Goal: Task Accomplishment & Management: Complete application form

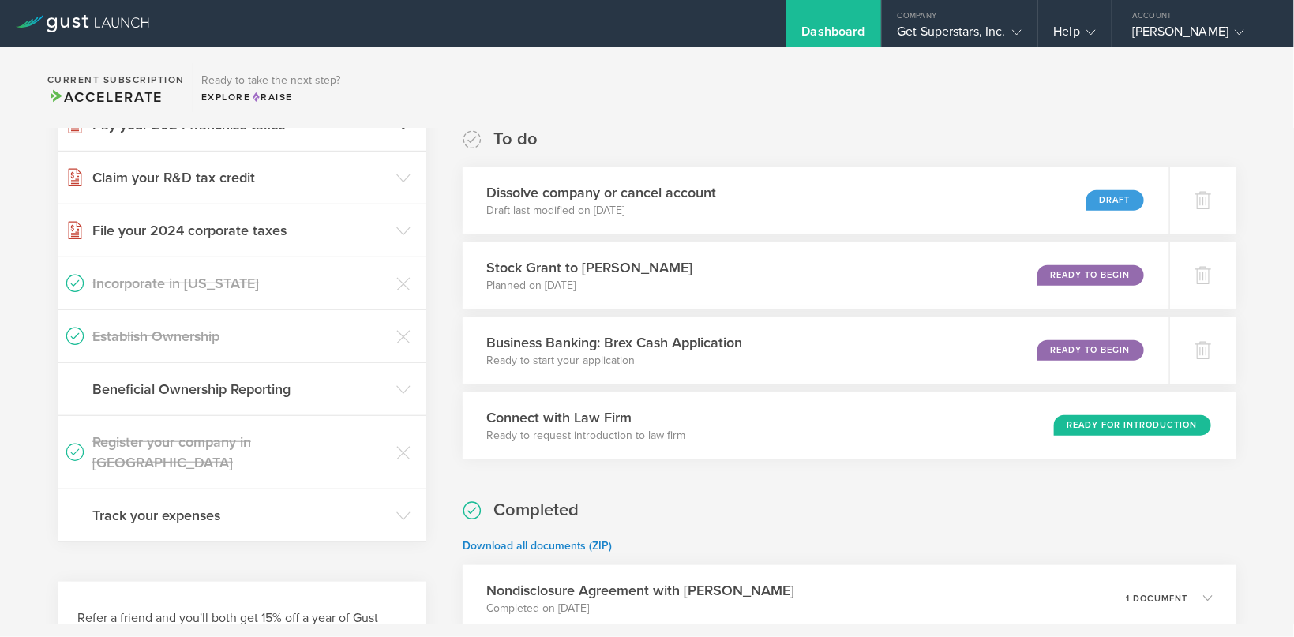
scroll to position [209, 0]
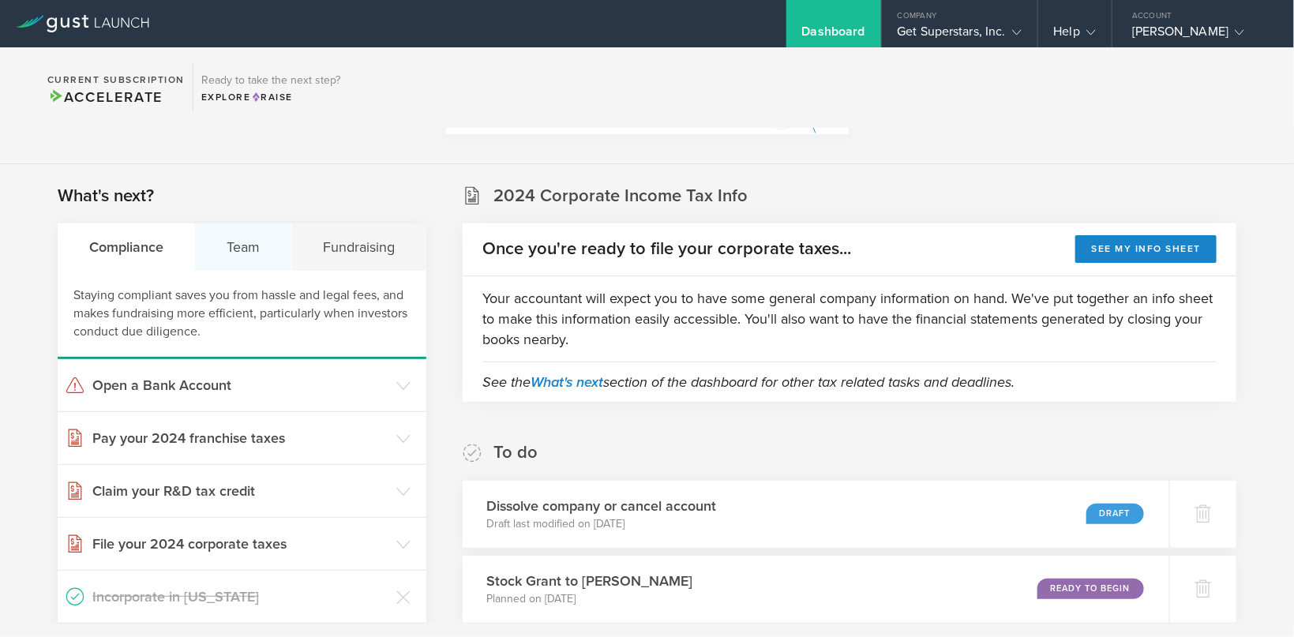
click at [241, 236] on div "Team" at bounding box center [243, 246] width 96 height 47
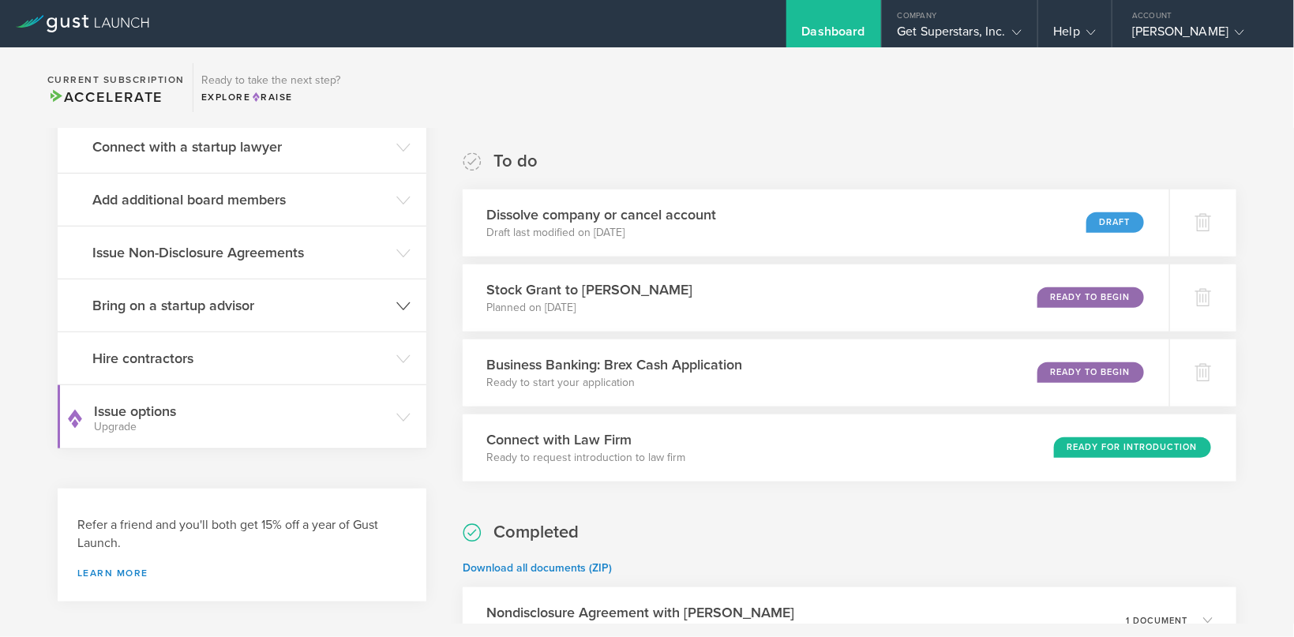
scroll to position [523, 0]
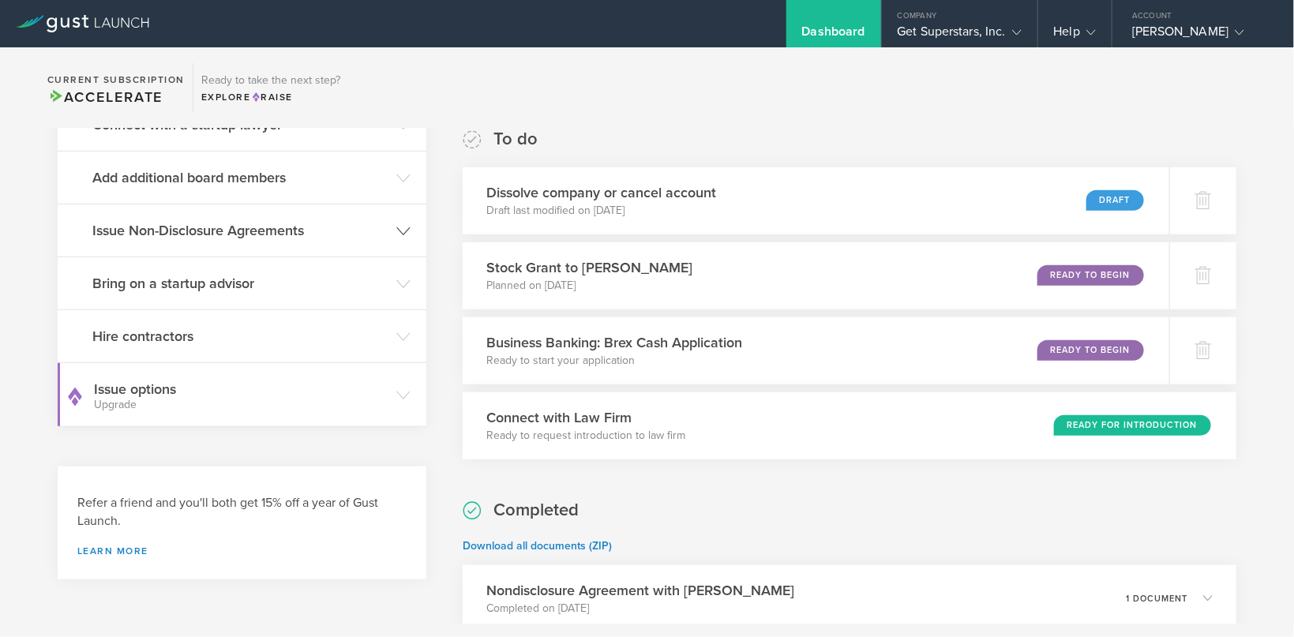
click at [169, 236] on h3 "Issue Non-Disclosure Agreements" at bounding box center [240, 230] width 296 height 21
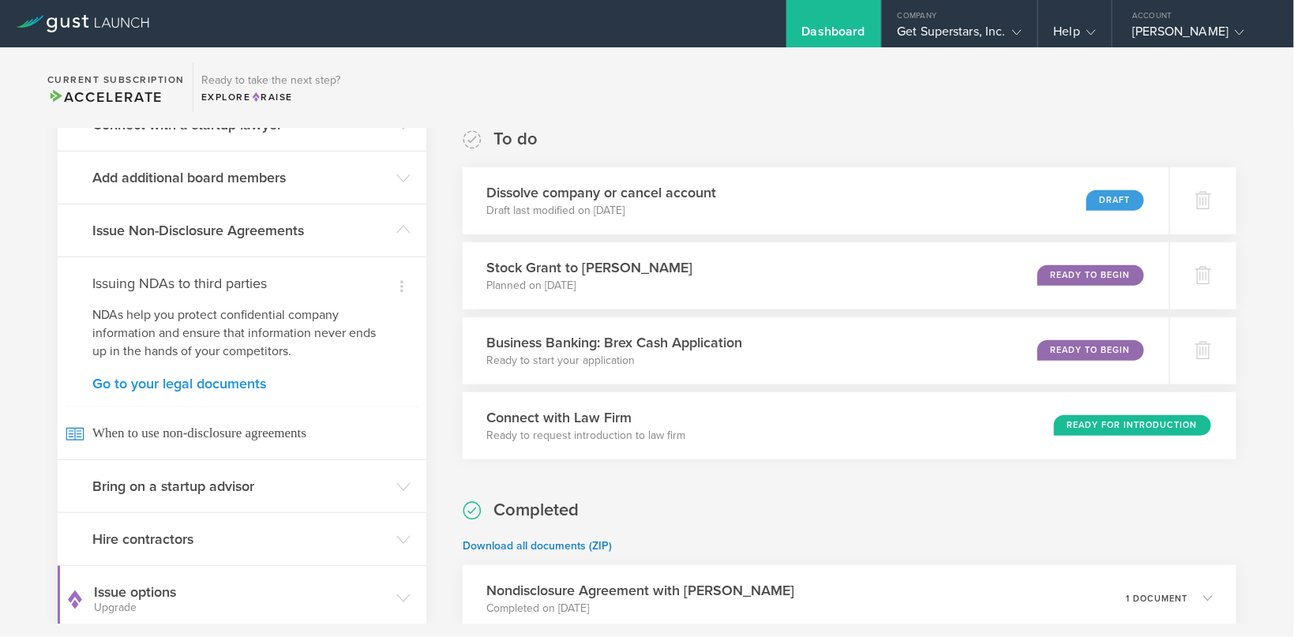
click at [144, 381] on link "Go to your legal documents" at bounding box center [241, 384] width 299 height 14
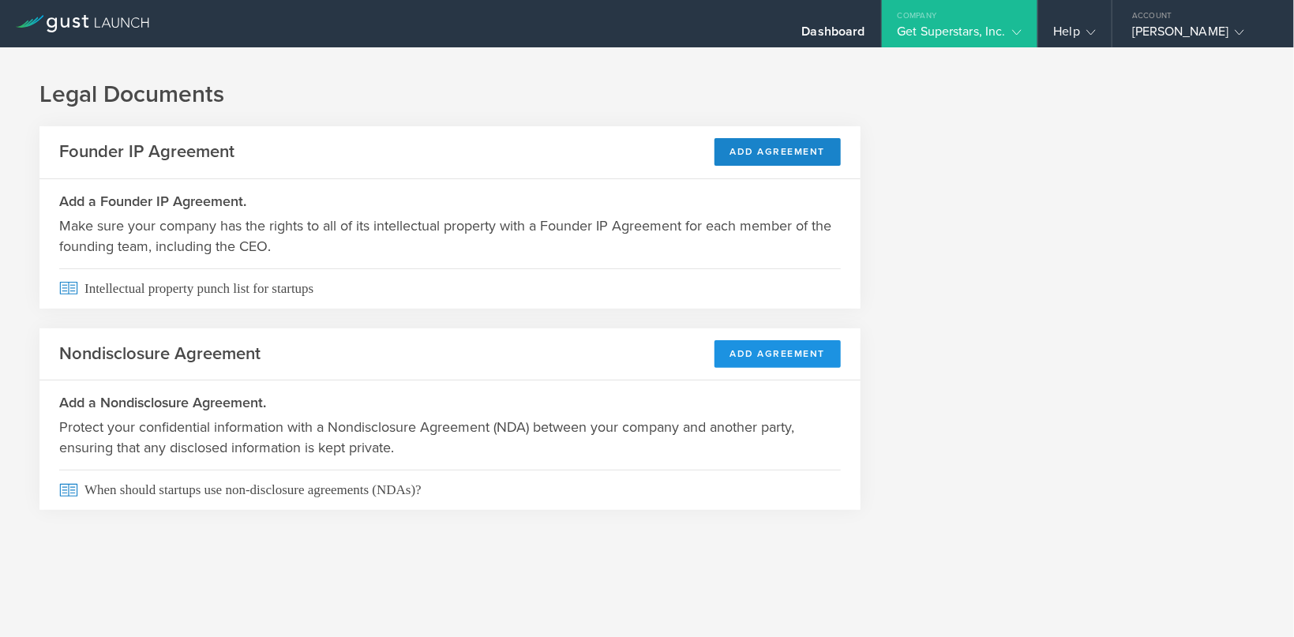
click at [744, 347] on button "Add Agreement" at bounding box center [778, 354] width 127 height 28
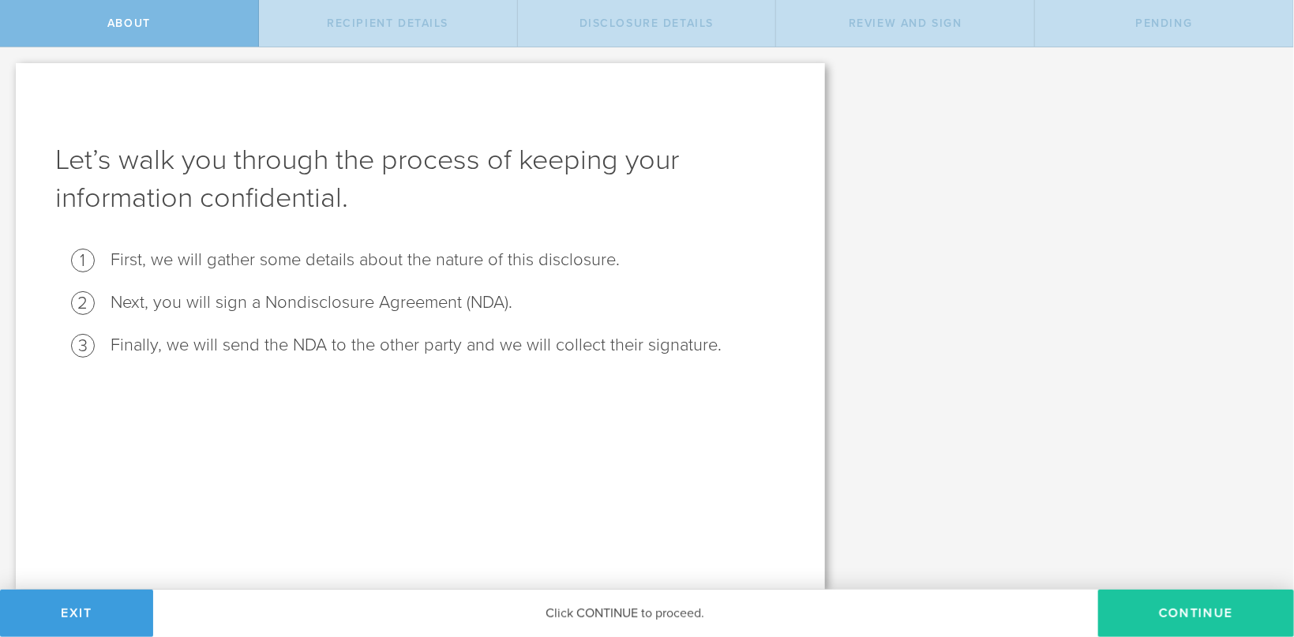
click at [1165, 601] on button "Continue" at bounding box center [1196, 613] width 196 height 47
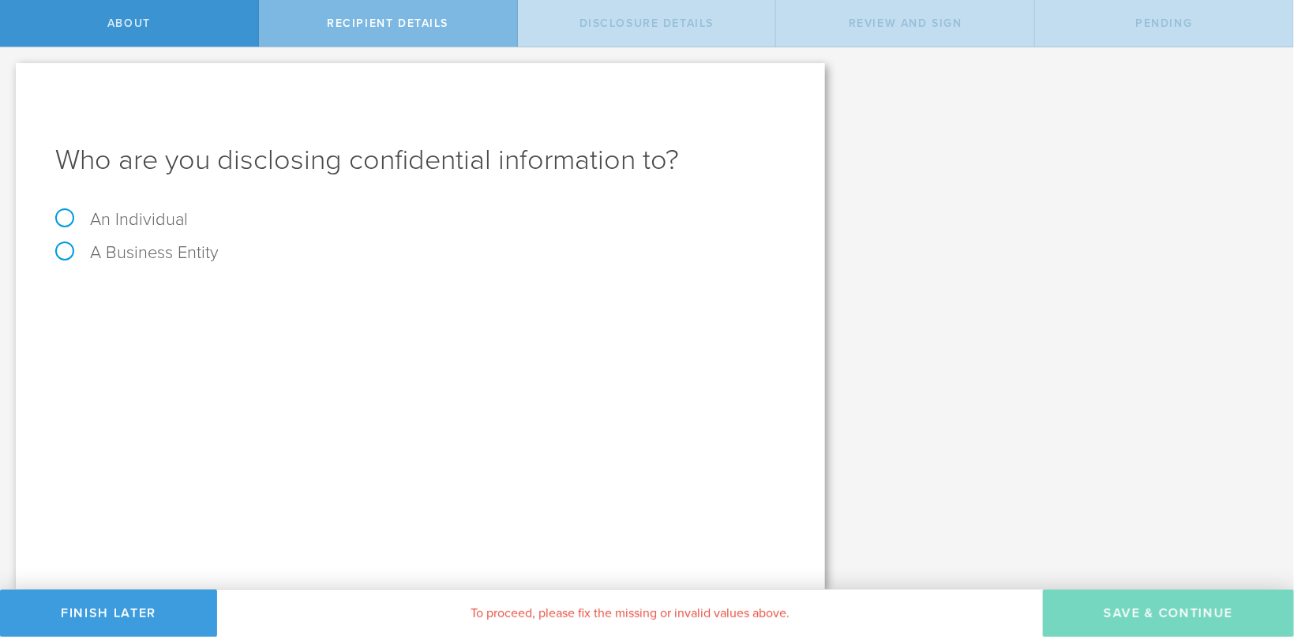
click at [131, 212] on label "An Individual" at bounding box center [121, 219] width 133 height 21
click at [10, 73] on input "An Individual" at bounding box center [5, 59] width 10 height 25
radio input "true"
click at [218, 287] on div "Name The first and last name of the person that you are disclosing confidential…" at bounding box center [420, 293] width 730 height 32
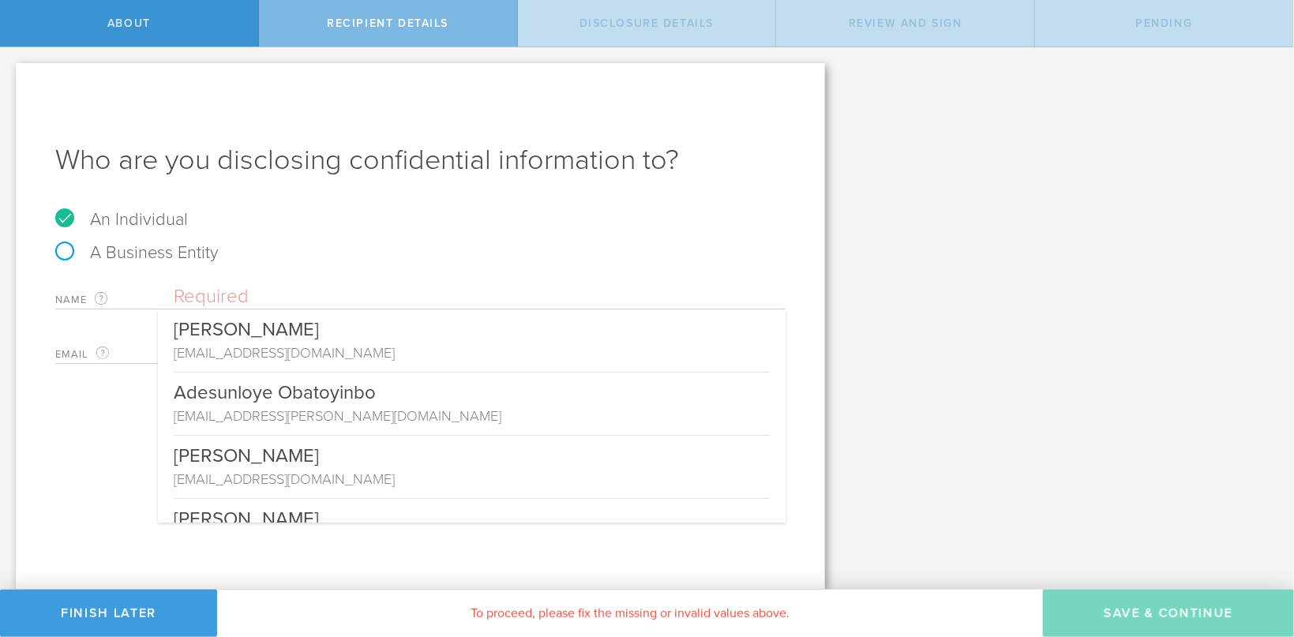
click at [221, 294] on input "text" at bounding box center [480, 297] width 612 height 24
paste input "Sashank Boppana <boppanasashank@gmail.com"
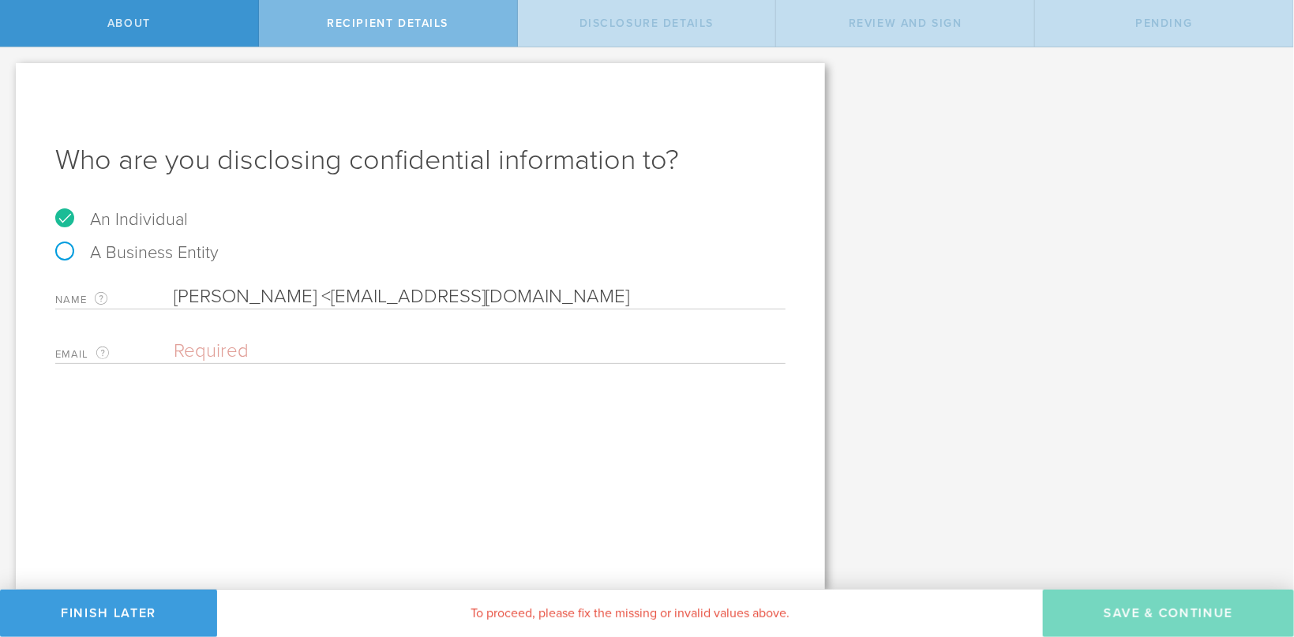
drag, startPoint x: 338, startPoint y: 288, endPoint x: 570, endPoint y: 292, distance: 232.2
click at [570, 292] on input "Sashank Boppana <boppanasashank@gmail.com" at bounding box center [480, 297] width 612 height 24
type input "Sashank Boppana <"
click at [278, 366] on div "Who are you disclosing confidential information to? An Individual A Business En…" at bounding box center [420, 326] width 809 height 527
click at [282, 350] on input "email" at bounding box center [476, 352] width 604 height 24
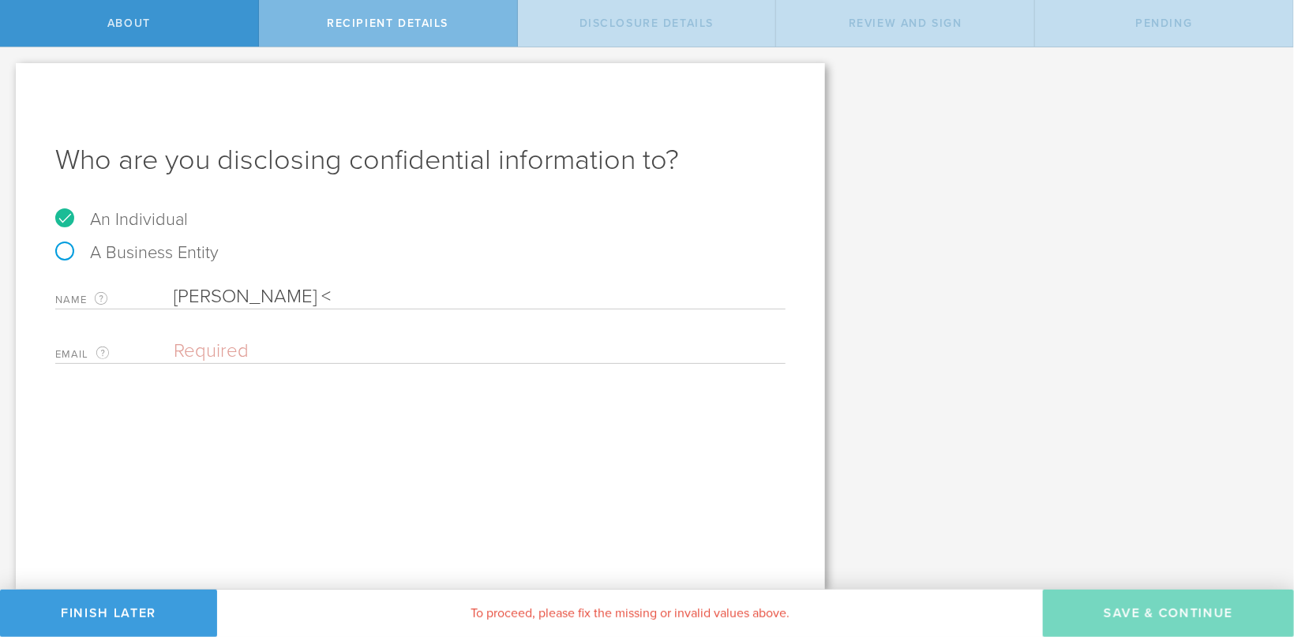
paste input "[EMAIL_ADDRESS][DOMAIN_NAME]"
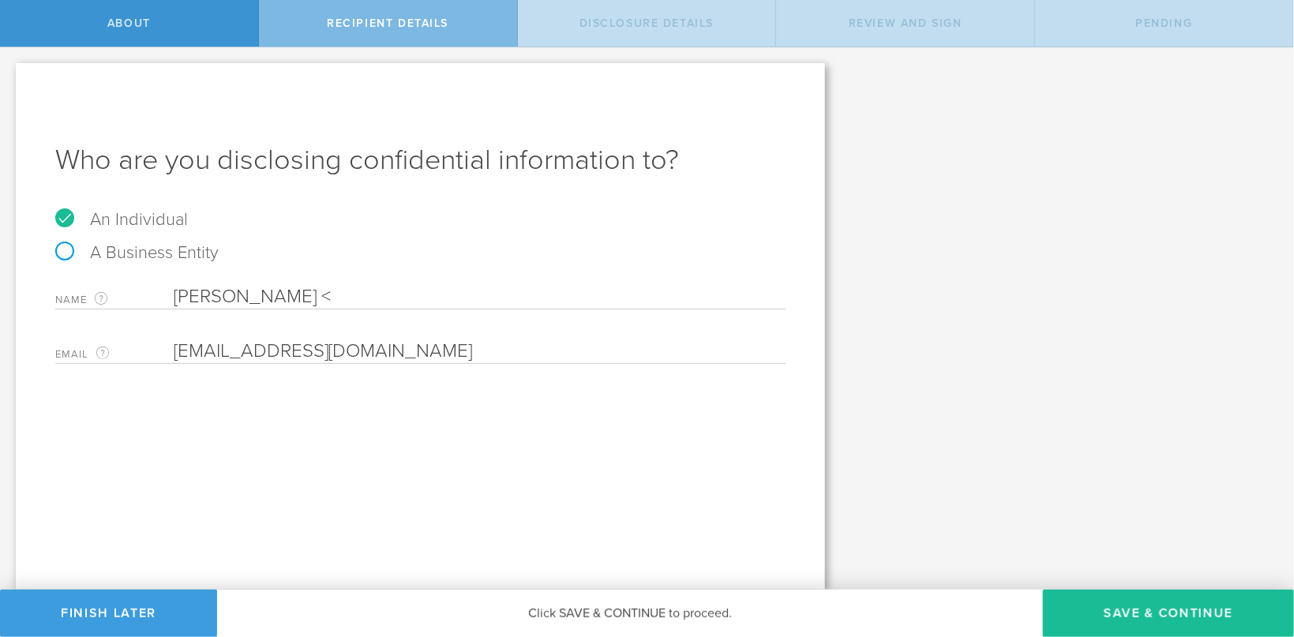
type input "[EMAIL_ADDRESS][DOMAIN_NAME]"
click at [368, 289] on input "Sashank Boppana <" at bounding box center [480, 297] width 612 height 24
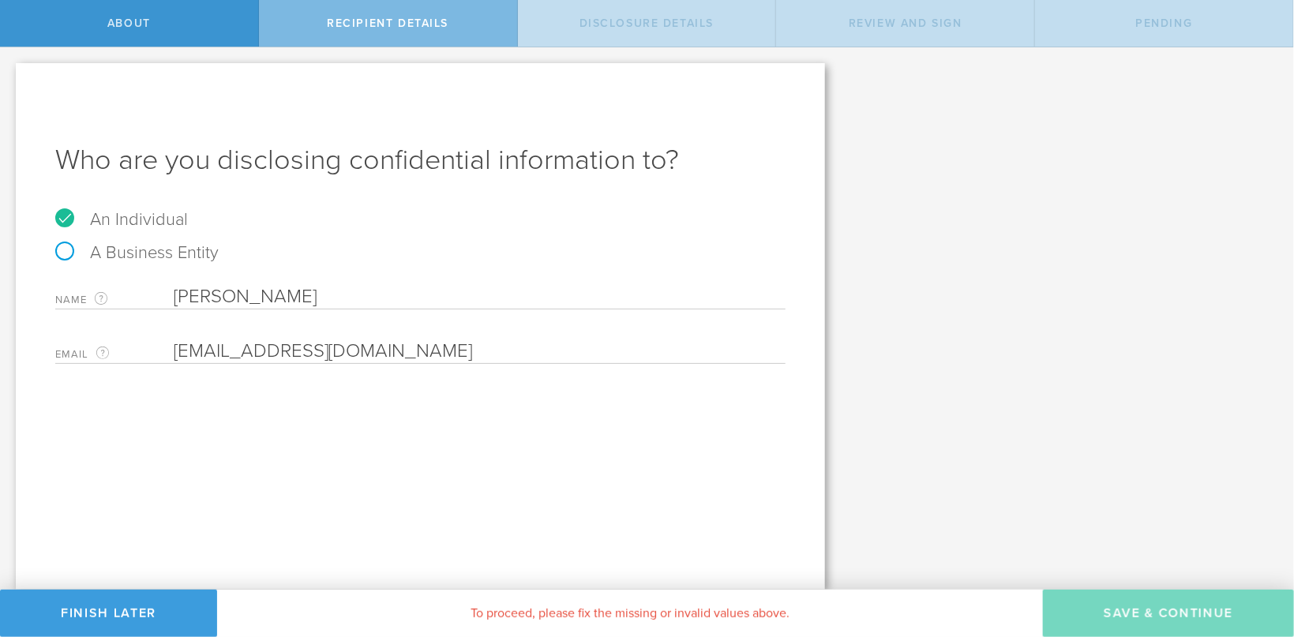
type input "[PERSON_NAME]"
drag, startPoint x: 457, startPoint y: 355, endPoint x: -45, endPoint y: 351, distance: 502.2
click at [174, 351] on input "email" at bounding box center [476, 352] width 604 height 24
paste input "[EMAIL_ADDRESS][DOMAIN_NAME]"
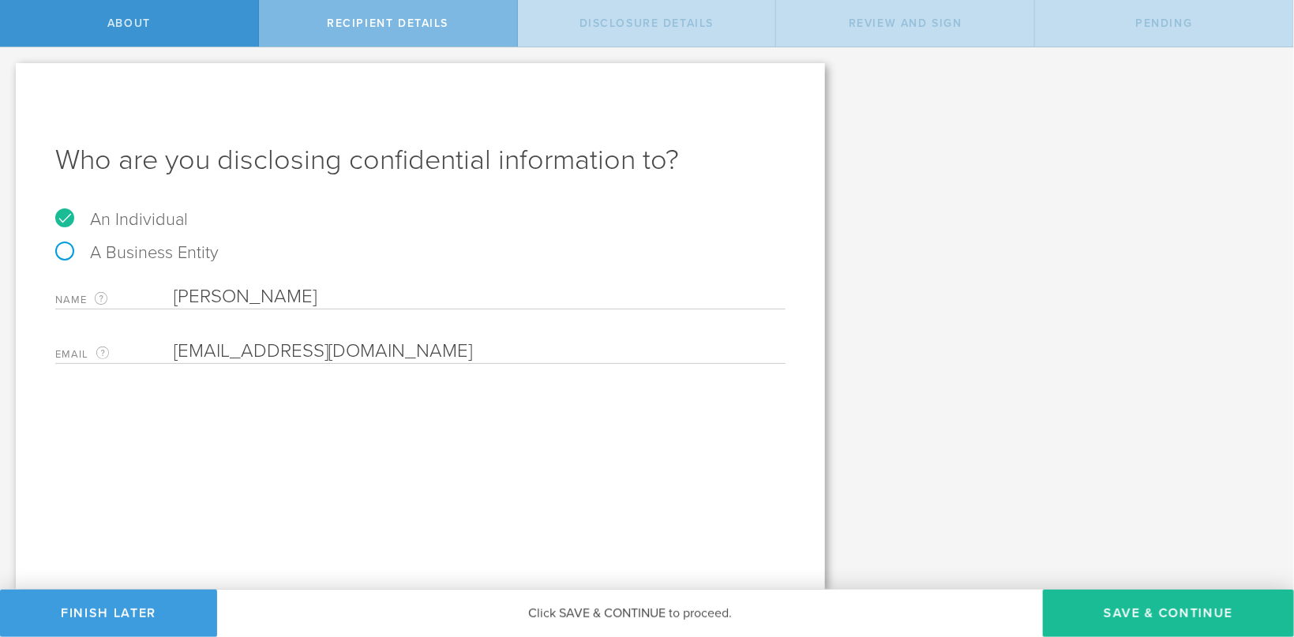
type input "[EMAIL_ADDRESS][DOMAIN_NAME]"
click at [319, 417] on div "Who are you disclosing confidential information to? An Individual A Business En…" at bounding box center [420, 326] width 809 height 527
click at [1151, 623] on button "Save & Continue" at bounding box center [1168, 613] width 251 height 47
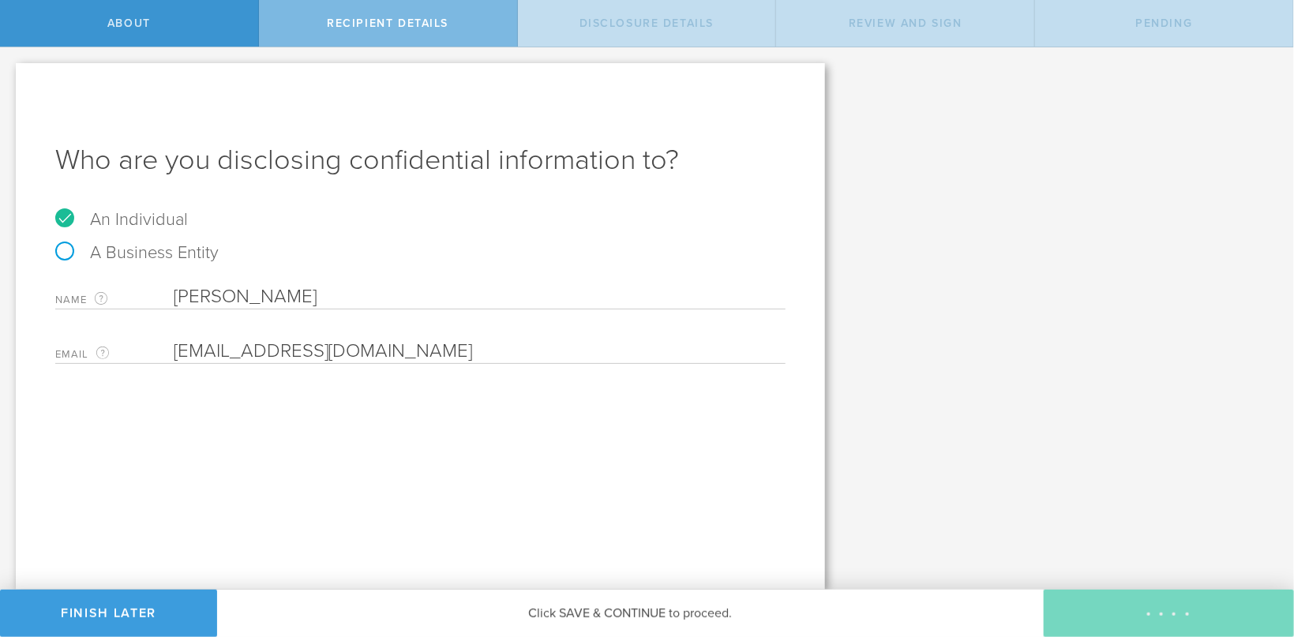
select select "string:5 years"
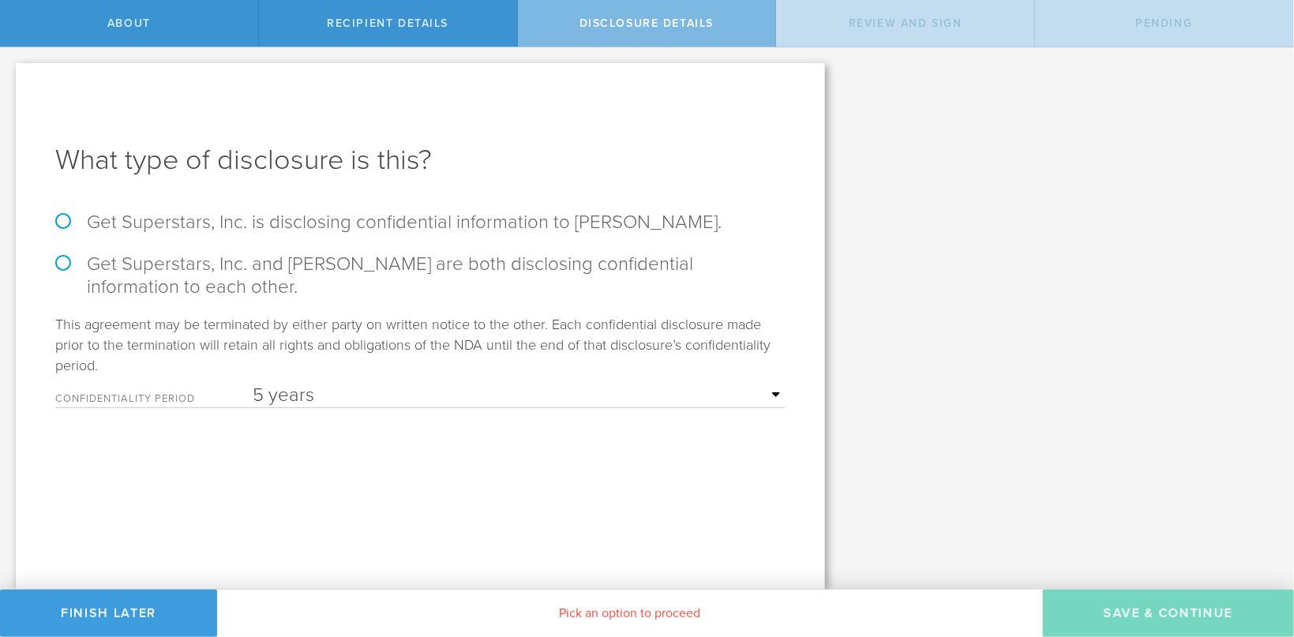
click at [60, 221] on label "Get Superstars, Inc. is disclosing confidential information to Sashank Boppana." at bounding box center [420, 222] width 730 height 23
click at [10, 81] on input "Get Superstars, Inc. is disclosing confidential information to Sashank Boppana." at bounding box center [5, 63] width 10 height 33
radio input "true"
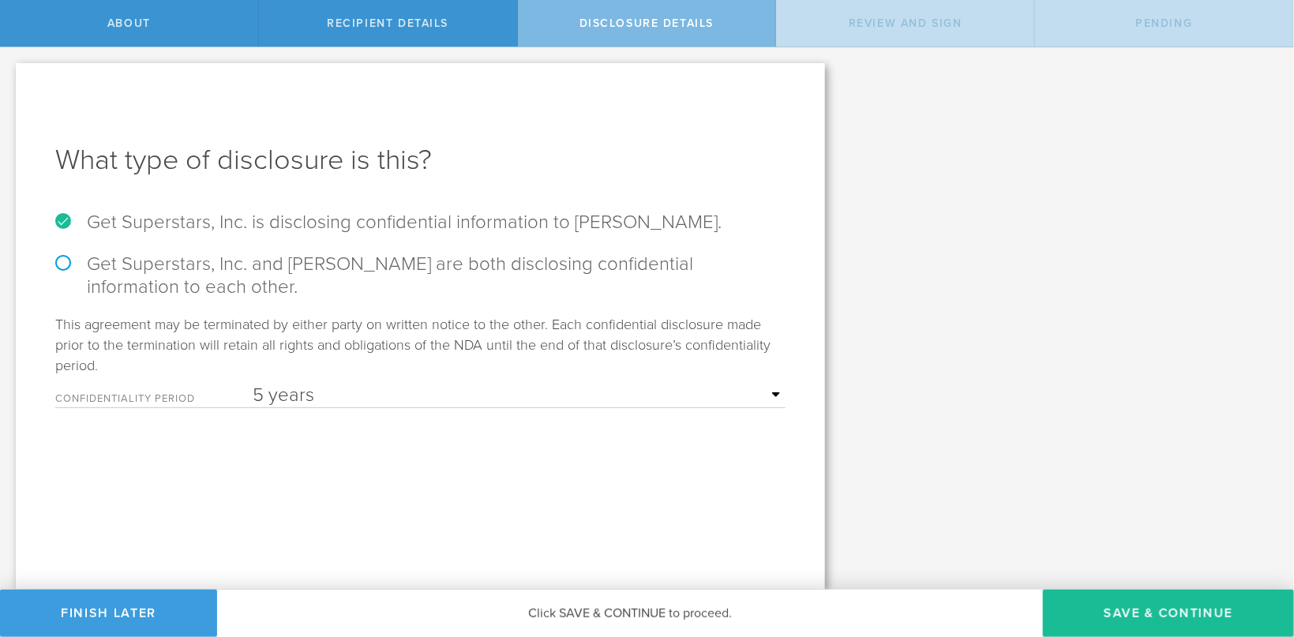
click at [253, 384] on select "1 year 2 years 3 years 4 years 5 years" at bounding box center [519, 396] width 533 height 24
select select "string:3 years"
click option "3 years" at bounding box center [0, 0] width 0 height 0
click at [669, 482] on div "What type of disclosure is this? Get Superstars, Inc. is disclosing confidentia…" at bounding box center [420, 326] width 809 height 527
click at [1104, 621] on button "Save & Continue" at bounding box center [1168, 613] width 251 height 47
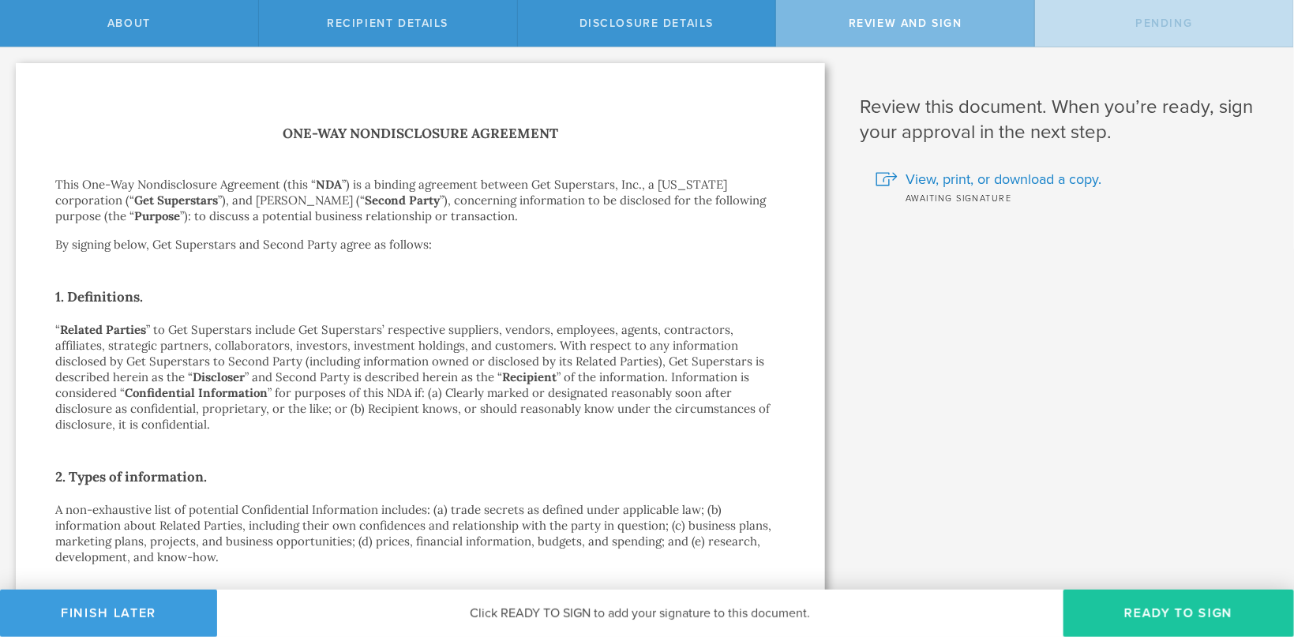
click at [1143, 605] on button "Ready to Sign" at bounding box center [1179, 613] width 231 height 47
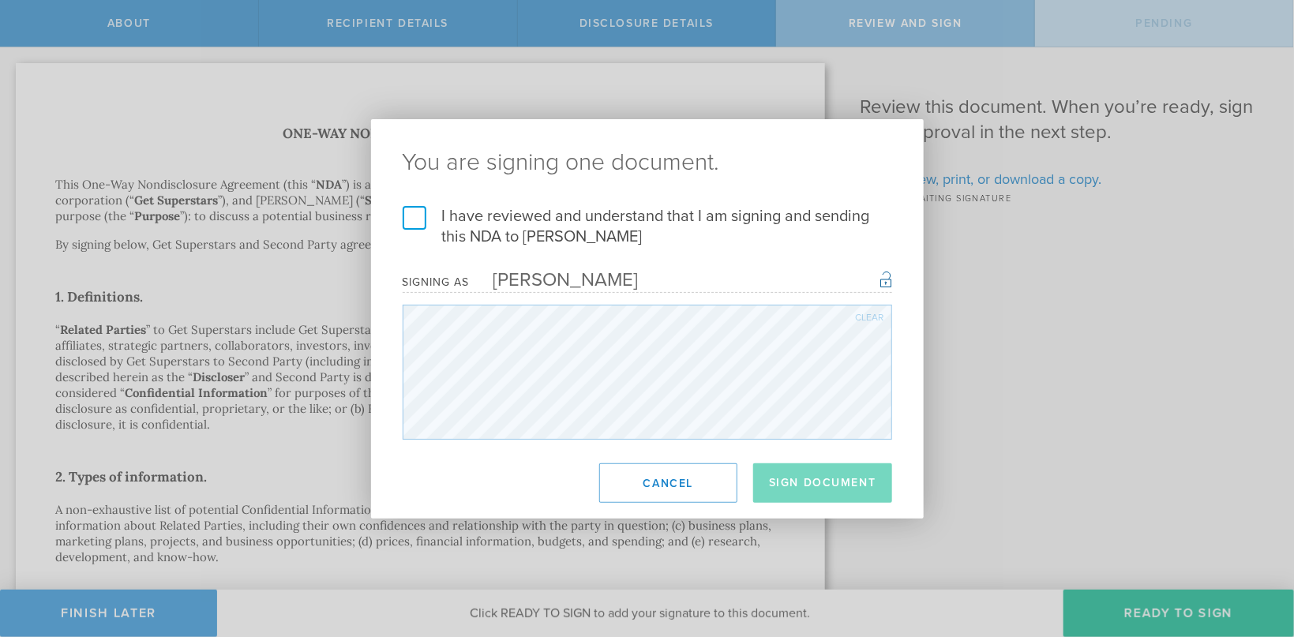
click at [403, 213] on label "I have reviewed and understand that I am signing and sending this NDA to Sashan…" at bounding box center [648, 226] width 490 height 41
click at [381, 189] on h2 "You are signing one document." at bounding box center [647, 162] width 553 height 87
click at [410, 214] on label "I have reviewed and understand that I am signing and sending this NDA to Sashan…" at bounding box center [648, 226] width 490 height 41
click at [0, 0] on input "I have reviewed and understand that I am signing and sending this NDA to Sashan…" at bounding box center [0, 0] width 0 height 0
click at [810, 475] on button "Sign Document" at bounding box center [822, 483] width 139 height 39
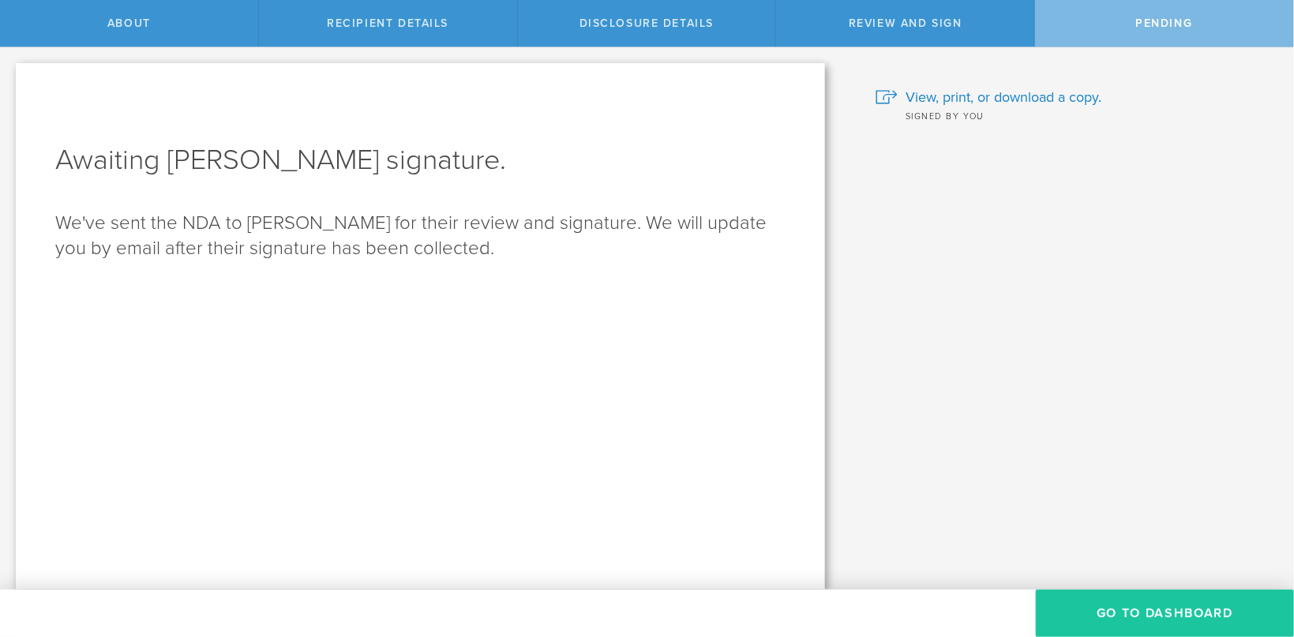
click at [1190, 605] on button "Go to dashboard" at bounding box center [1165, 613] width 258 height 47
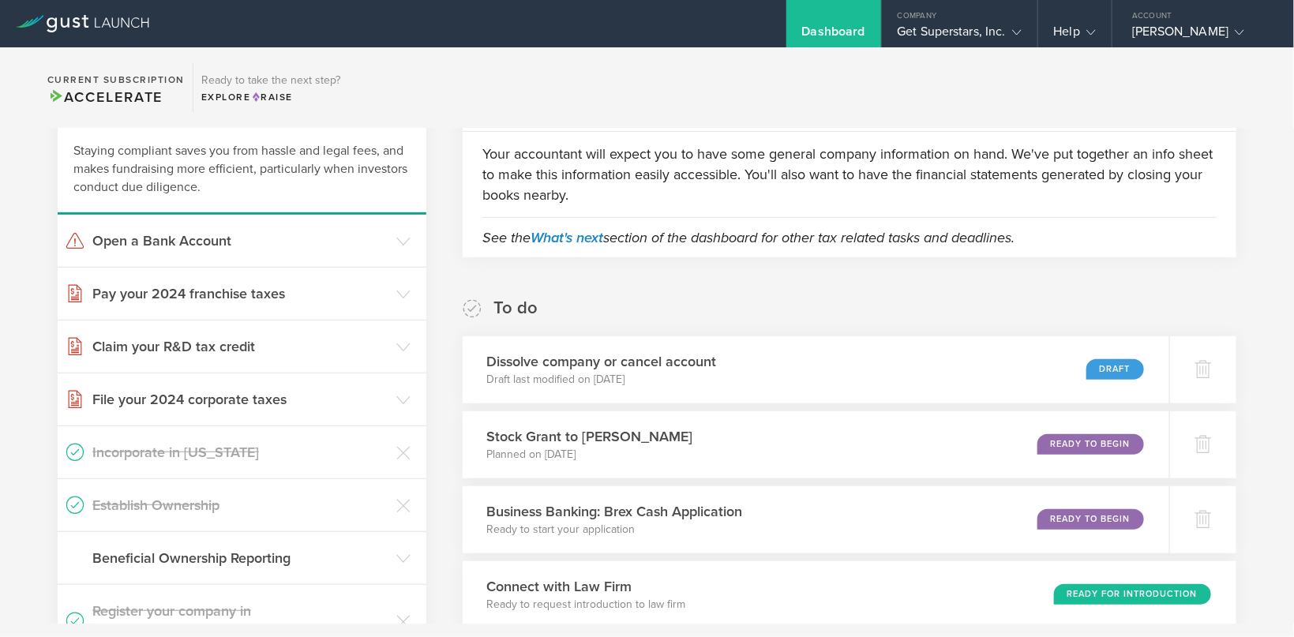
scroll to position [313, 0]
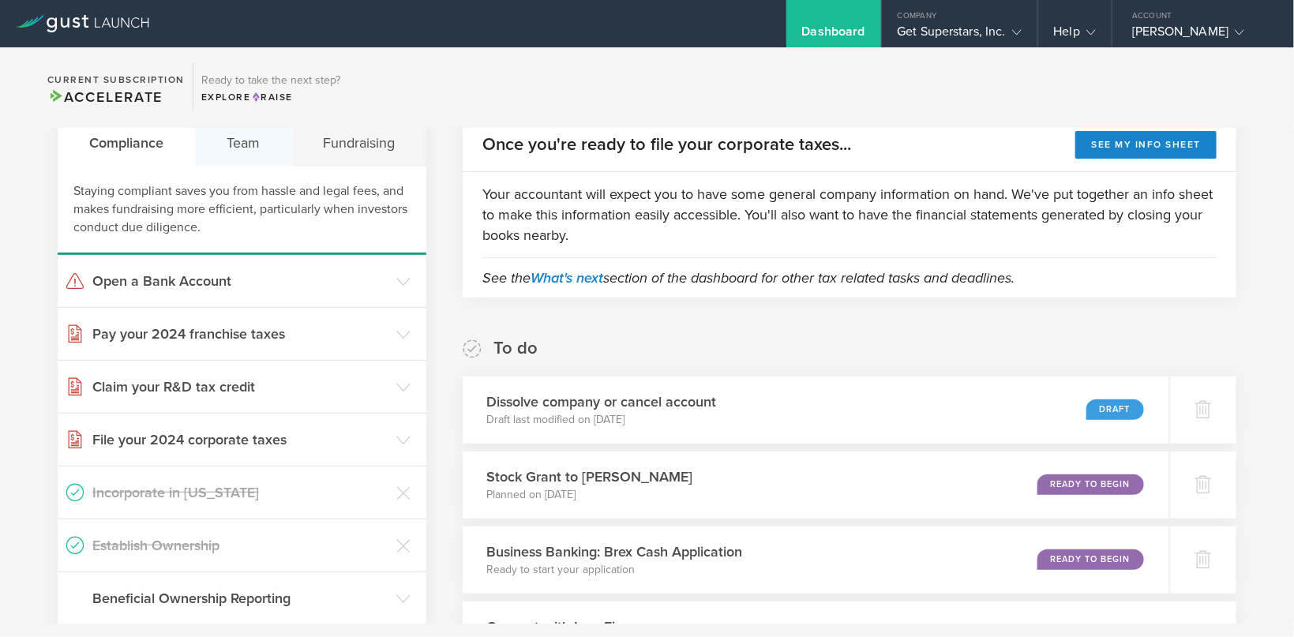
click at [244, 141] on div "Team" at bounding box center [243, 142] width 96 height 47
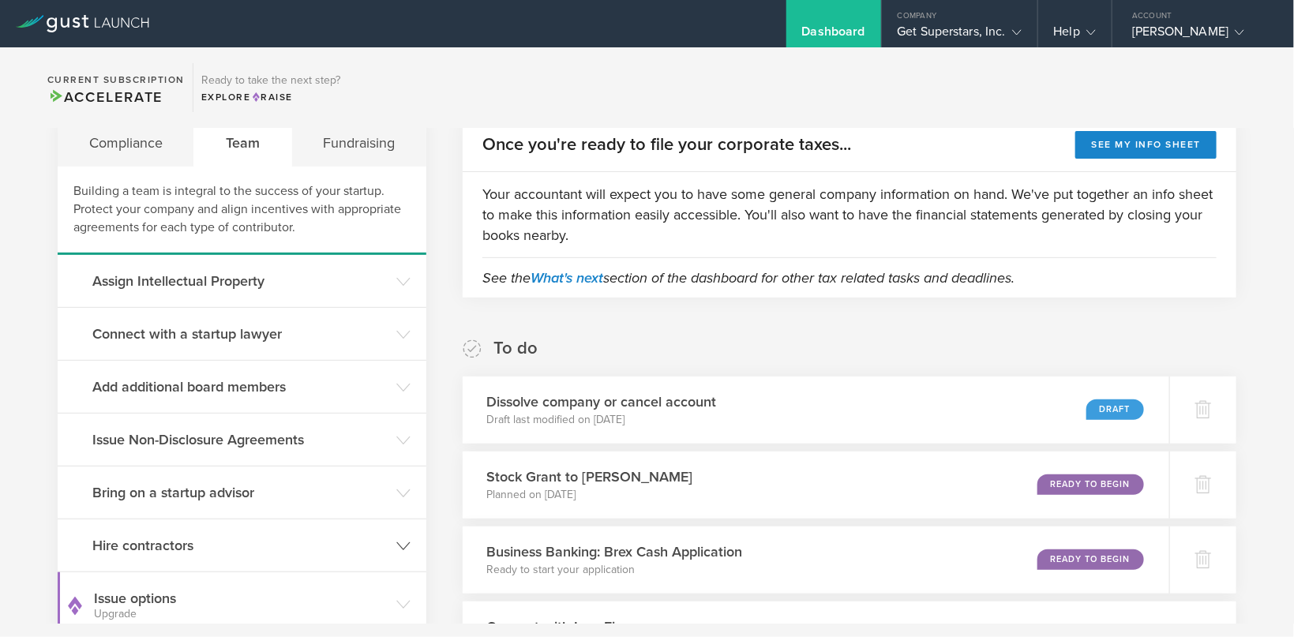
click at [163, 547] on h3 "Hire contractors" at bounding box center [240, 545] width 296 height 21
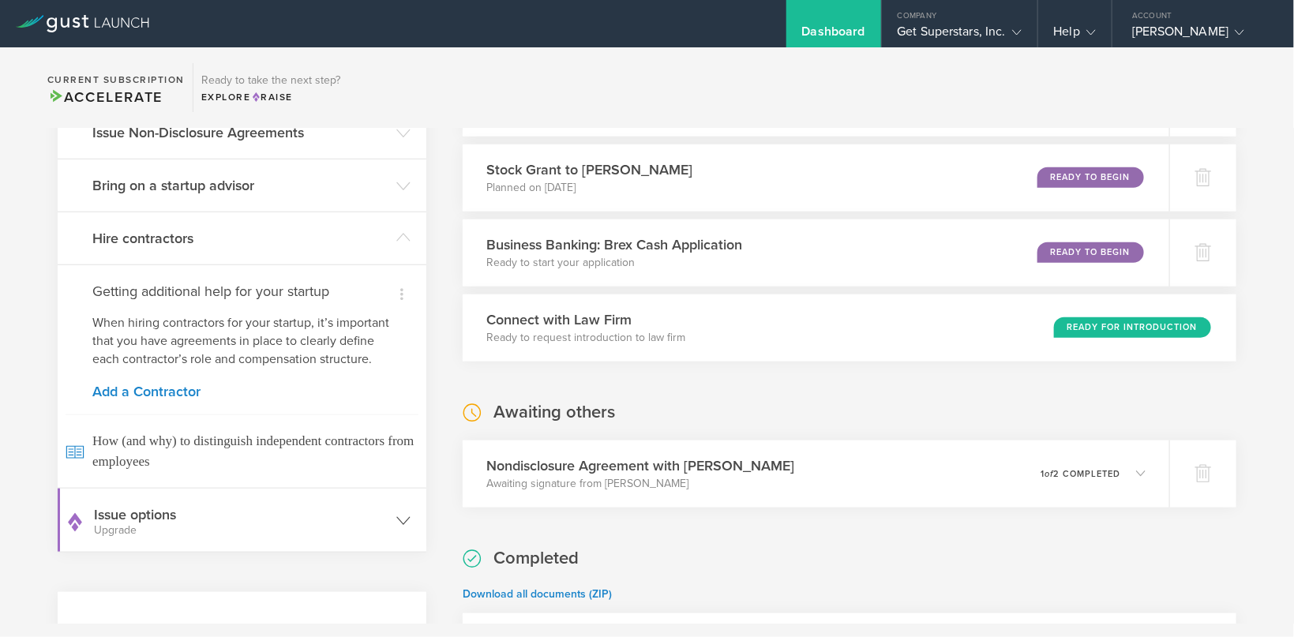
scroll to position [628, 0]
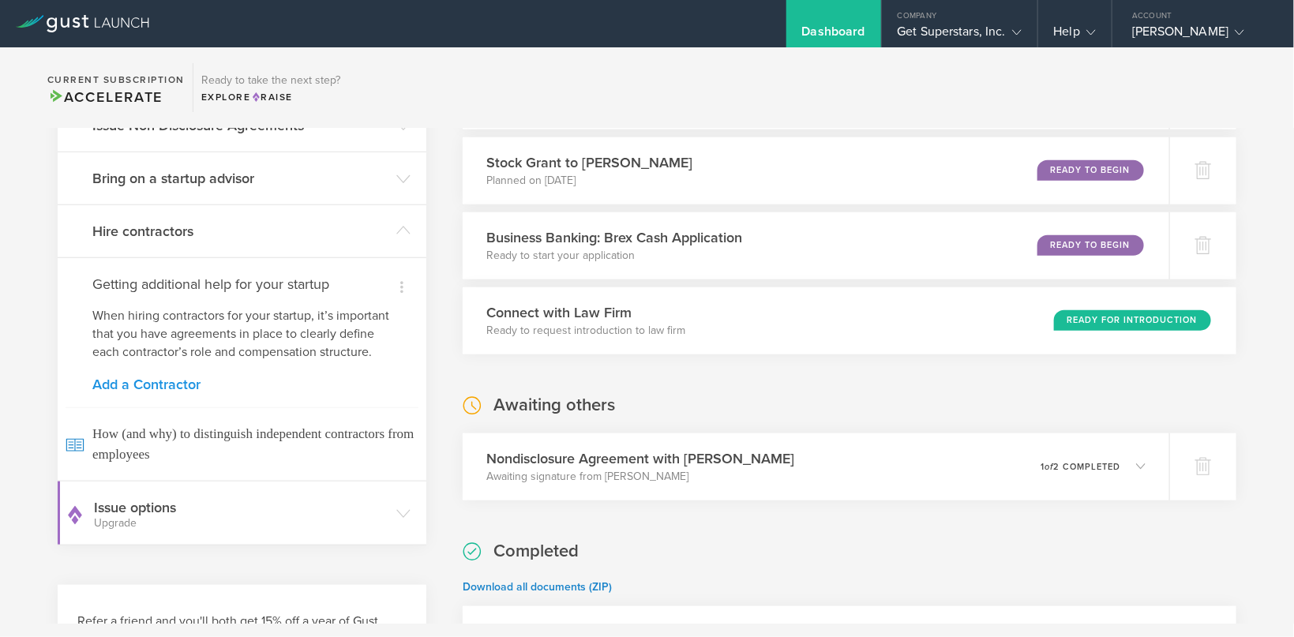
click at [140, 385] on link "Add a Contractor" at bounding box center [241, 384] width 299 height 14
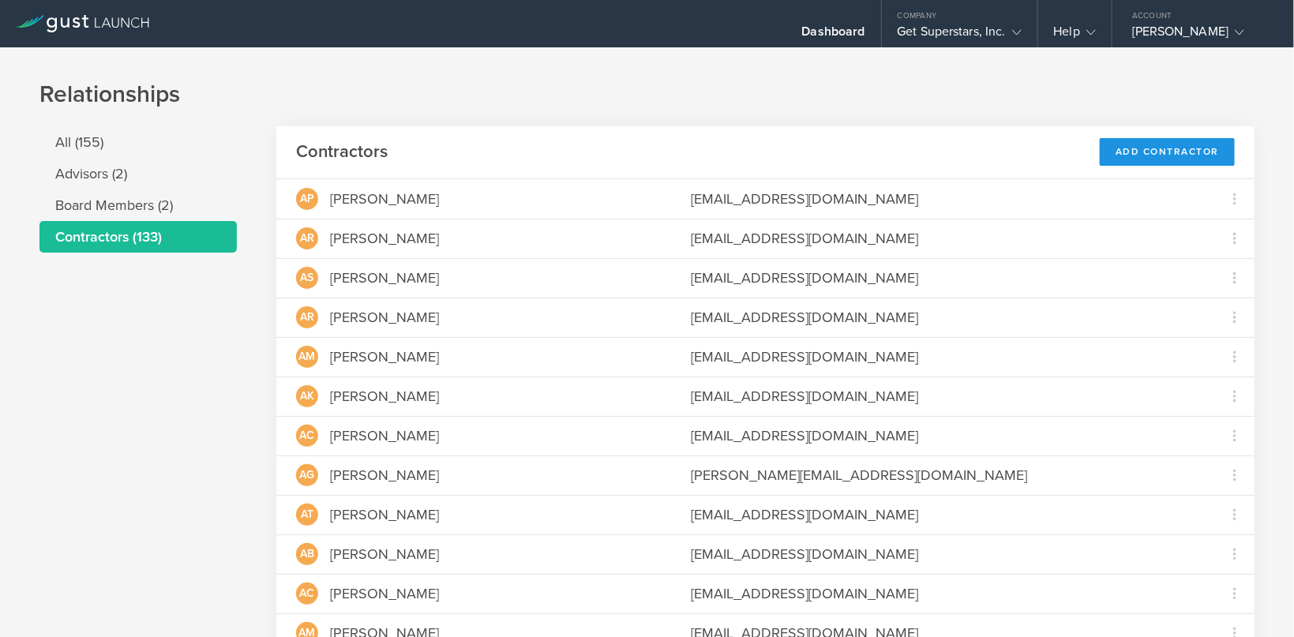
click at [1107, 150] on div "Add Contractor" at bounding box center [1167, 152] width 135 height 28
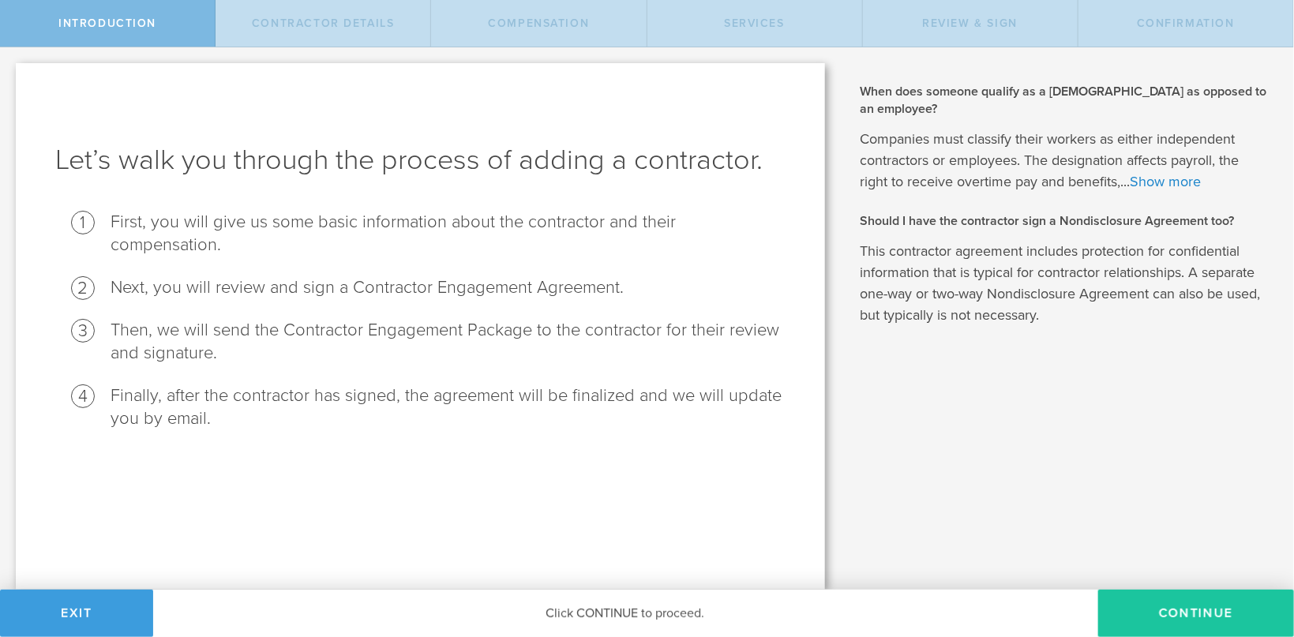
click at [1193, 614] on button "Continue" at bounding box center [1196, 613] width 196 height 47
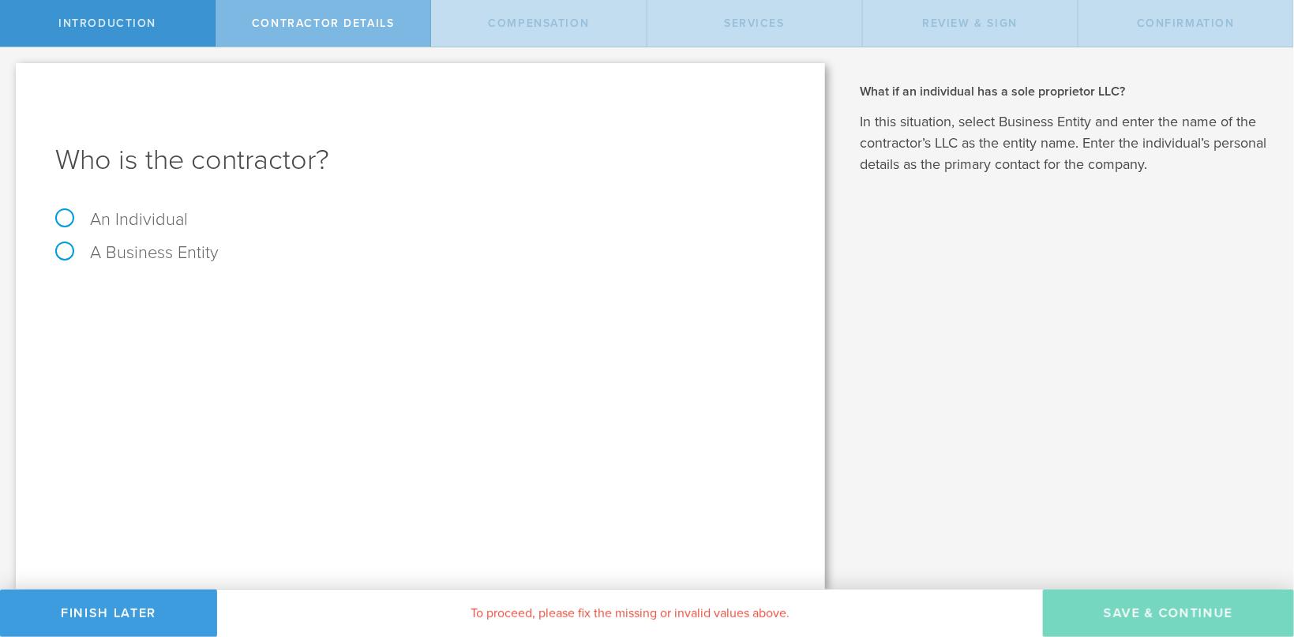
click at [66, 218] on label "An Individual" at bounding box center [121, 219] width 133 height 21
click at [10, 73] on input "An Individual" at bounding box center [5, 59] width 10 height 25
radio input "true"
click at [237, 298] on input "text" at bounding box center [480, 297] width 612 height 24
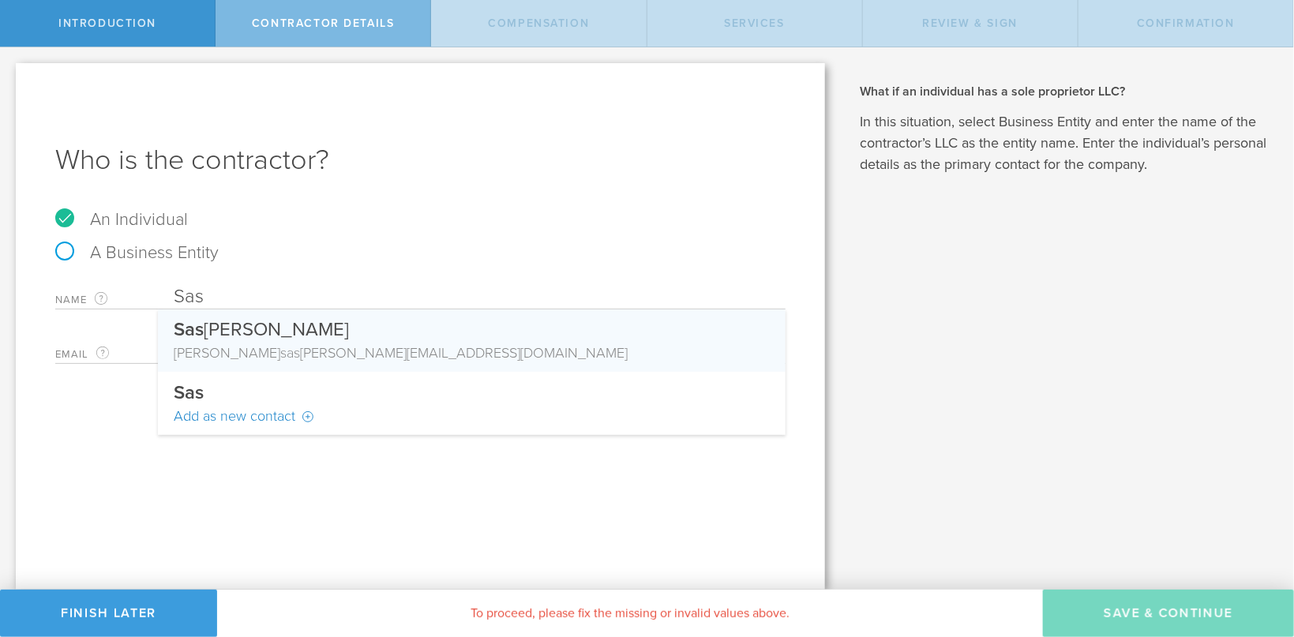
click at [275, 332] on div "Sas [PERSON_NAME]" at bounding box center [472, 326] width 596 height 33
type input "[PERSON_NAME]"
type input "[EMAIL_ADDRESS][DOMAIN_NAME]"
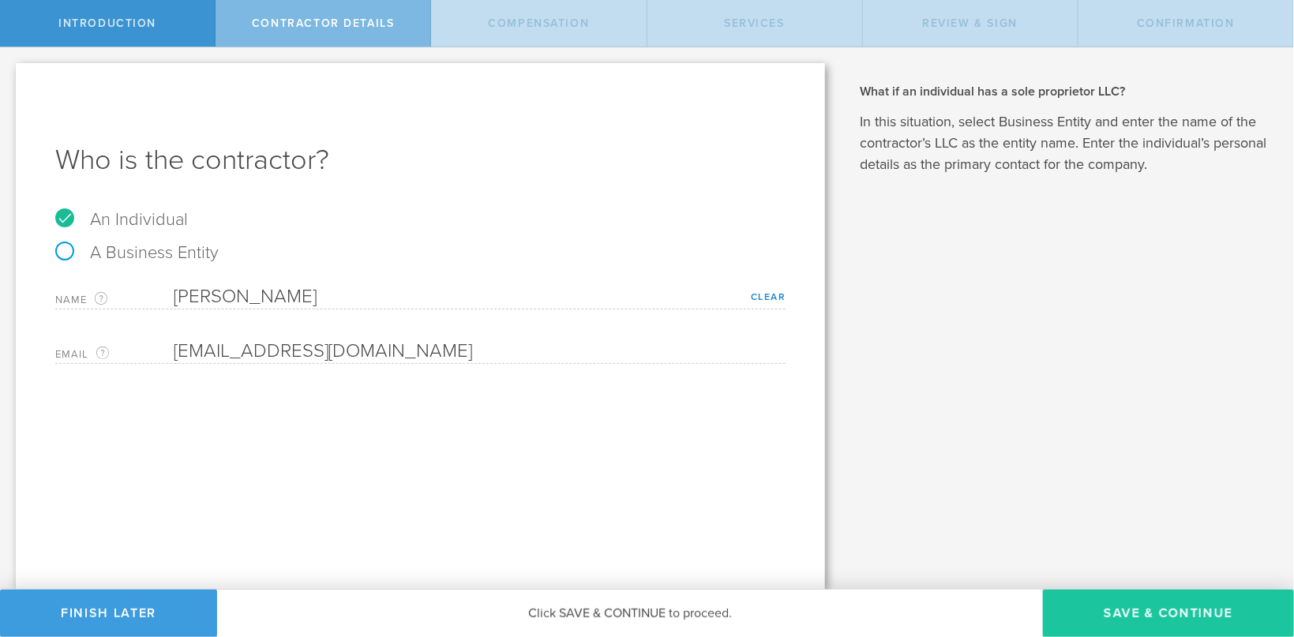
click at [1125, 617] on button "Save & Continue" at bounding box center [1168, 613] width 251 height 47
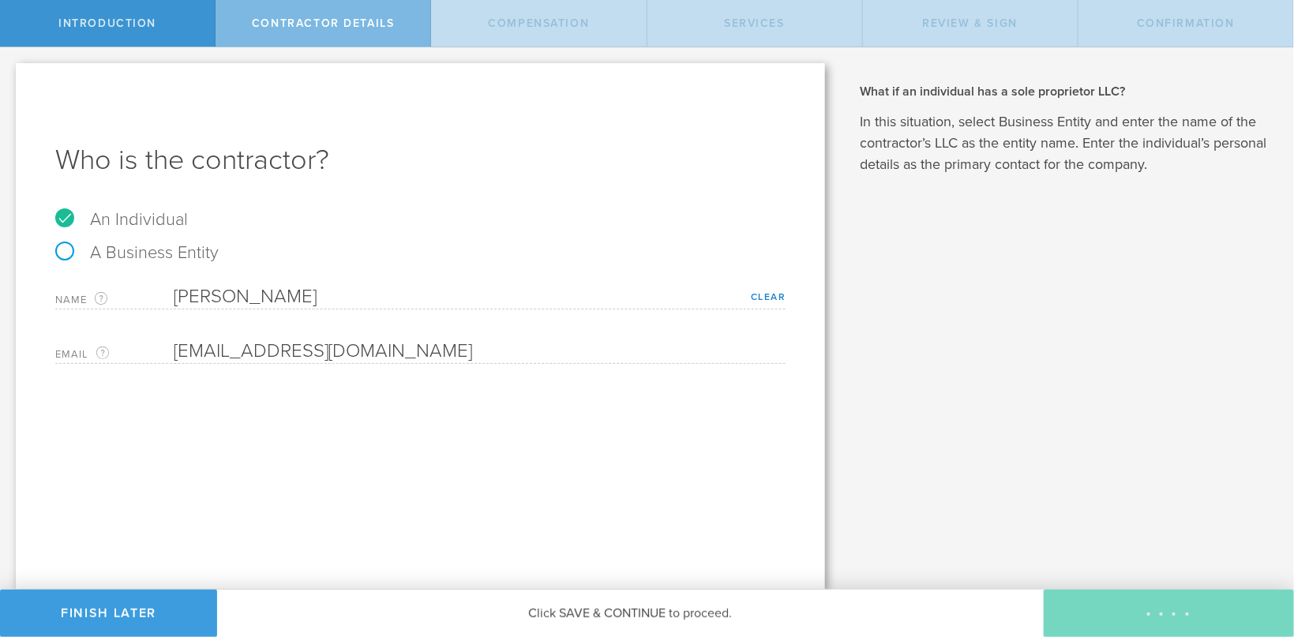
select select "none"
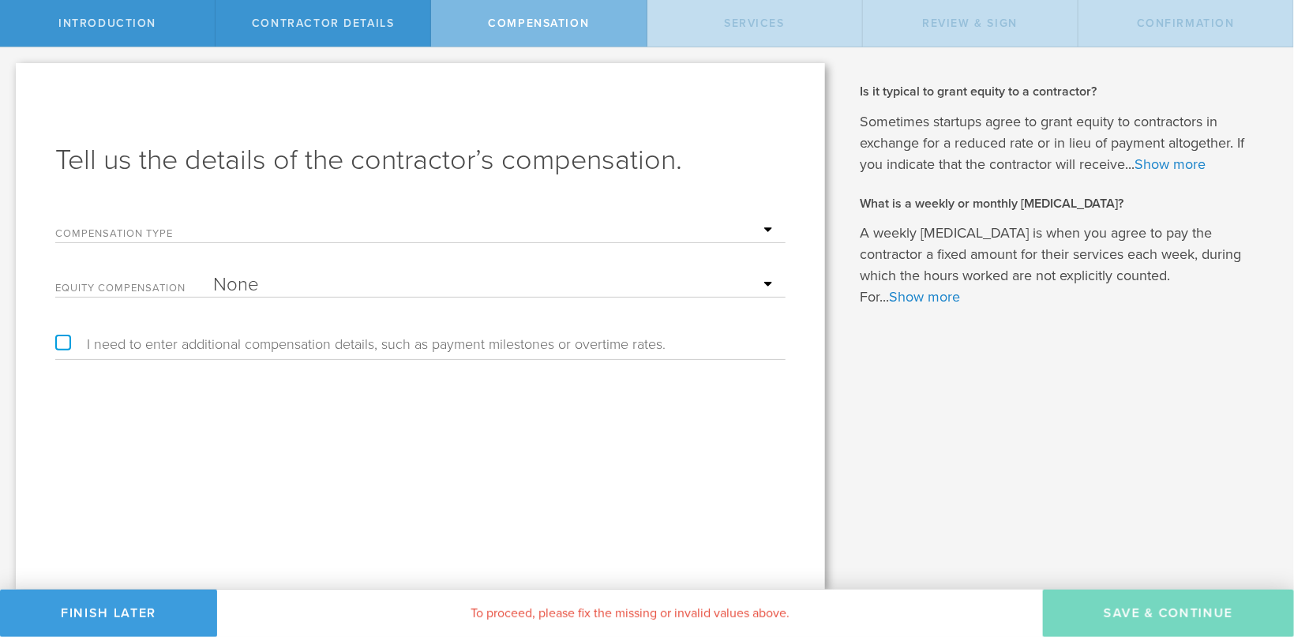
click at [213, 219] on select "Hourly Daily Weekly [MEDICAL_DATA] Monthly [MEDICAL_DATA] Project Flat Rate No …" at bounding box center [495, 231] width 565 height 24
select select "project"
click option "Project Flat Rate" at bounding box center [0, 0] width 0 height 0
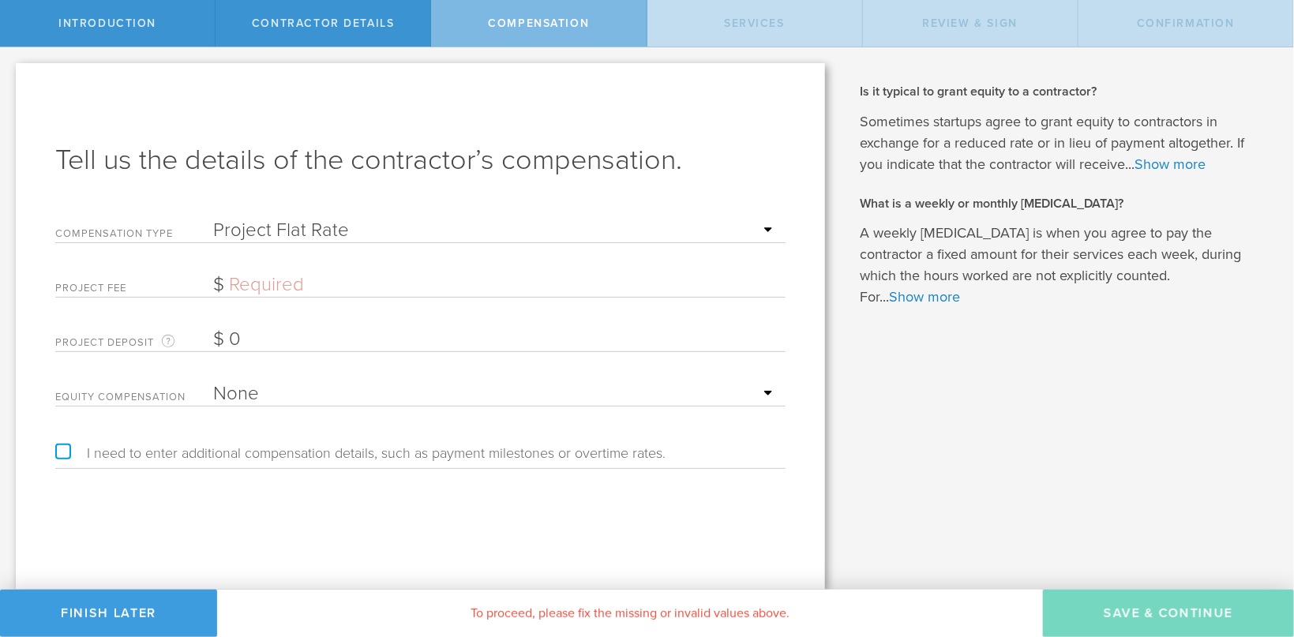
click at [263, 264] on form "Compensation Type Hourly Daily Weekly [MEDICAL_DATA] Monthly [MEDICAL_DATA] Pro…" at bounding box center [420, 309] width 730 height 196
click at [258, 279] on input "text" at bounding box center [495, 285] width 565 height 24
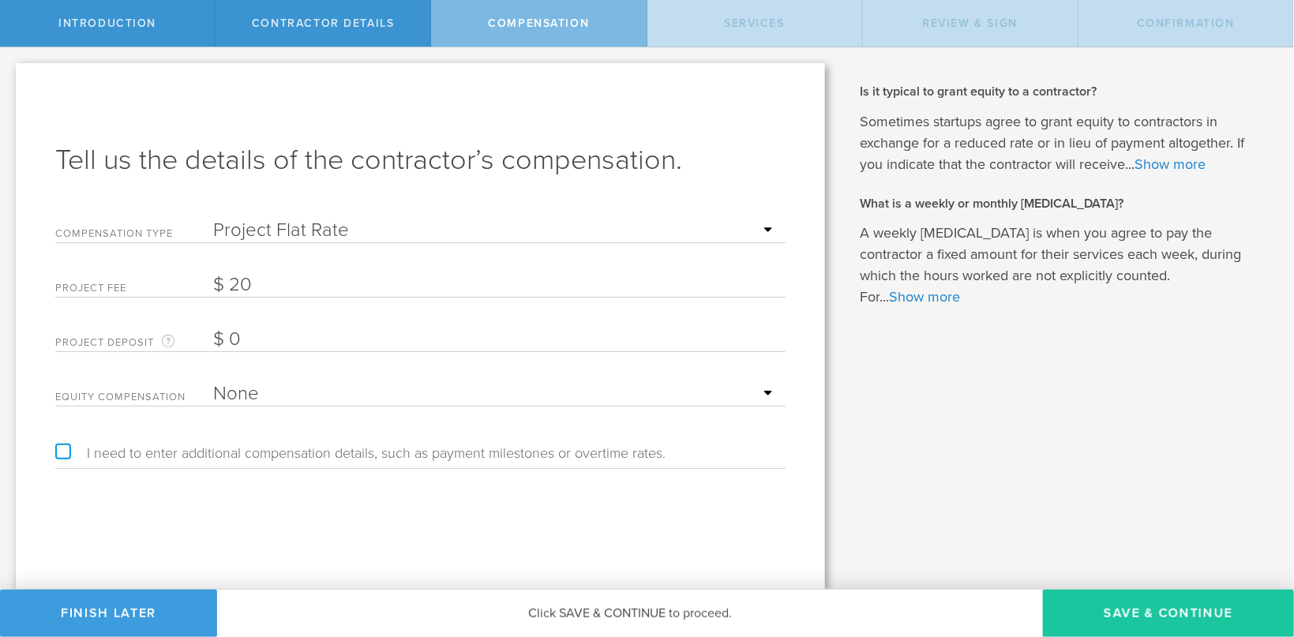
type input "20"
click at [1165, 623] on button "Save & Continue" at bounding box center [1168, 613] width 251 height 47
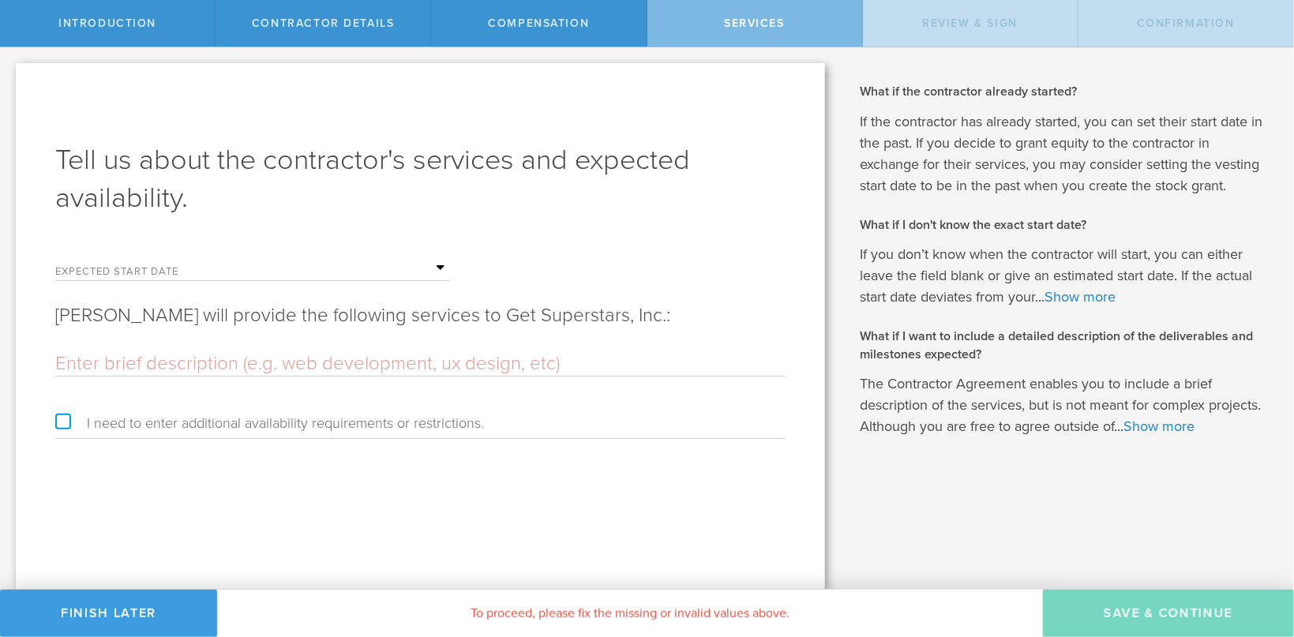
click at [157, 261] on div "Expected start date Mon Tue Wed Thu Fri Sat Sun" at bounding box center [252, 265] width 395 height 32
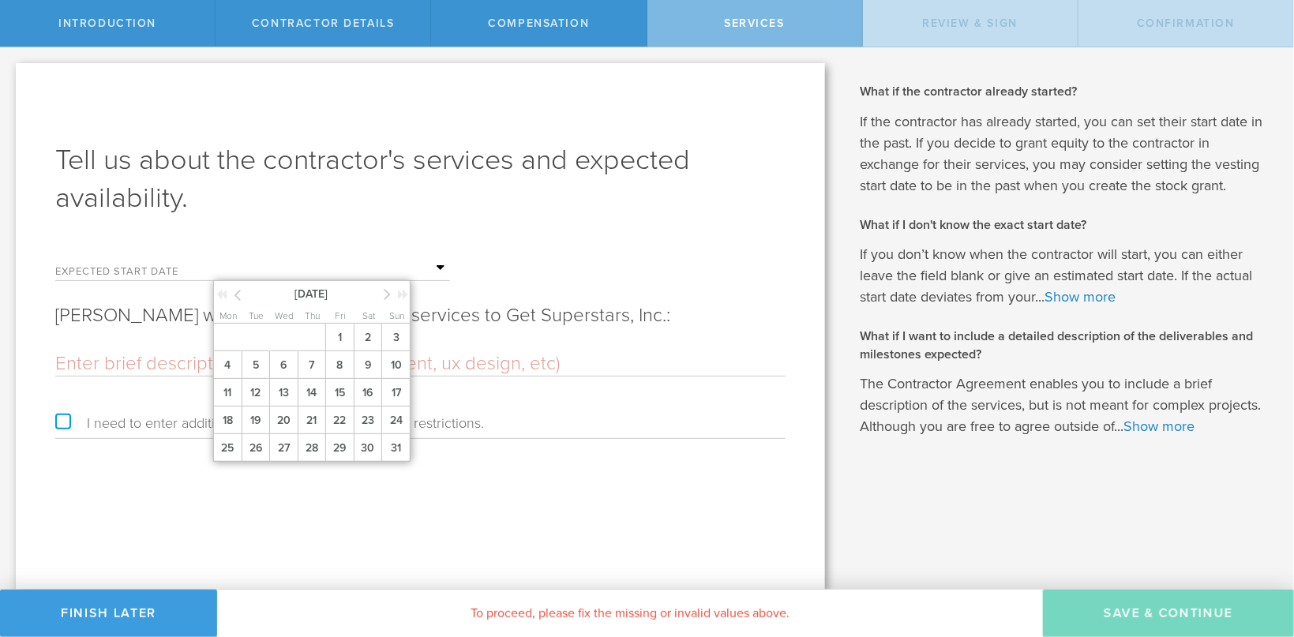
click at [301, 260] on input "text" at bounding box center [331, 269] width 237 height 24
click at [347, 421] on span "22" at bounding box center [339, 421] width 28 height 28
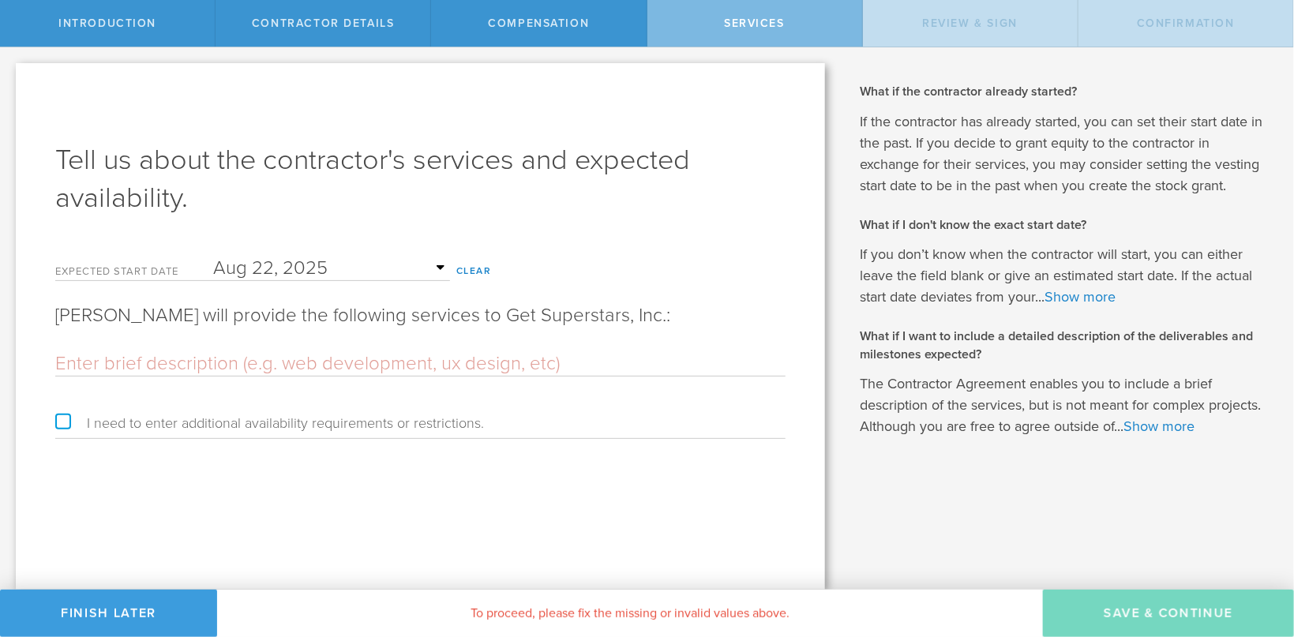
click at [141, 355] on input "text" at bounding box center [420, 364] width 730 height 24
paste input "TITLE – Software Developer Intern. SCOPE – this is an Internship to complement …"
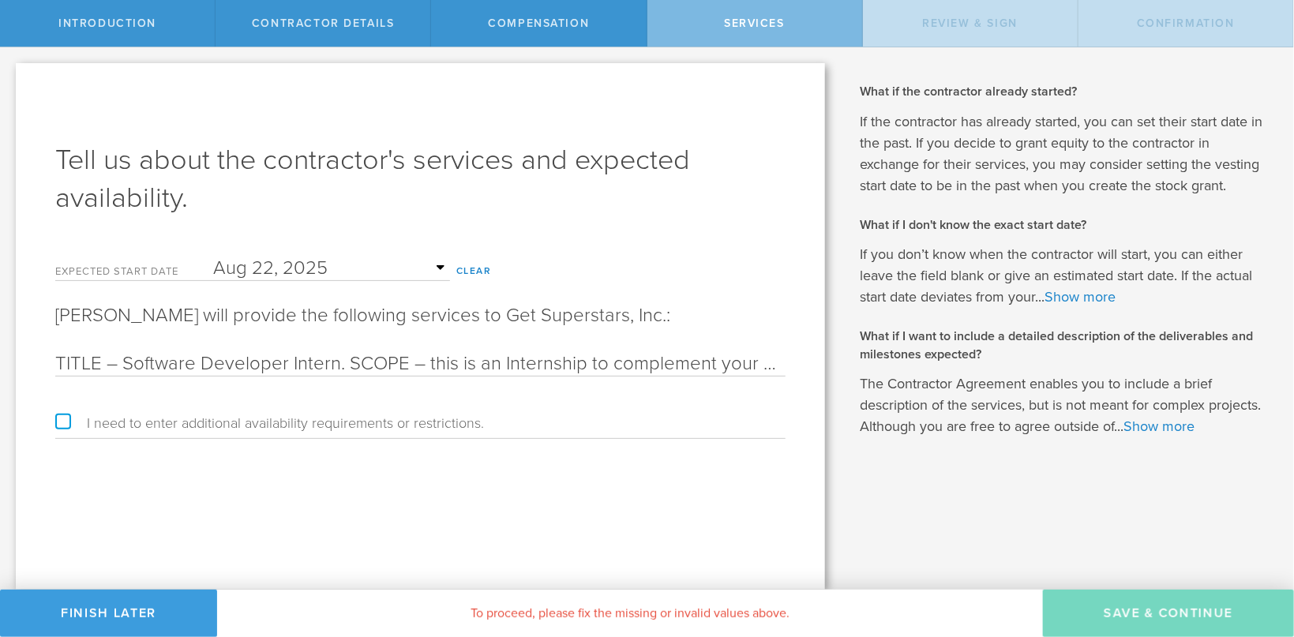
scroll to position [0, 6826]
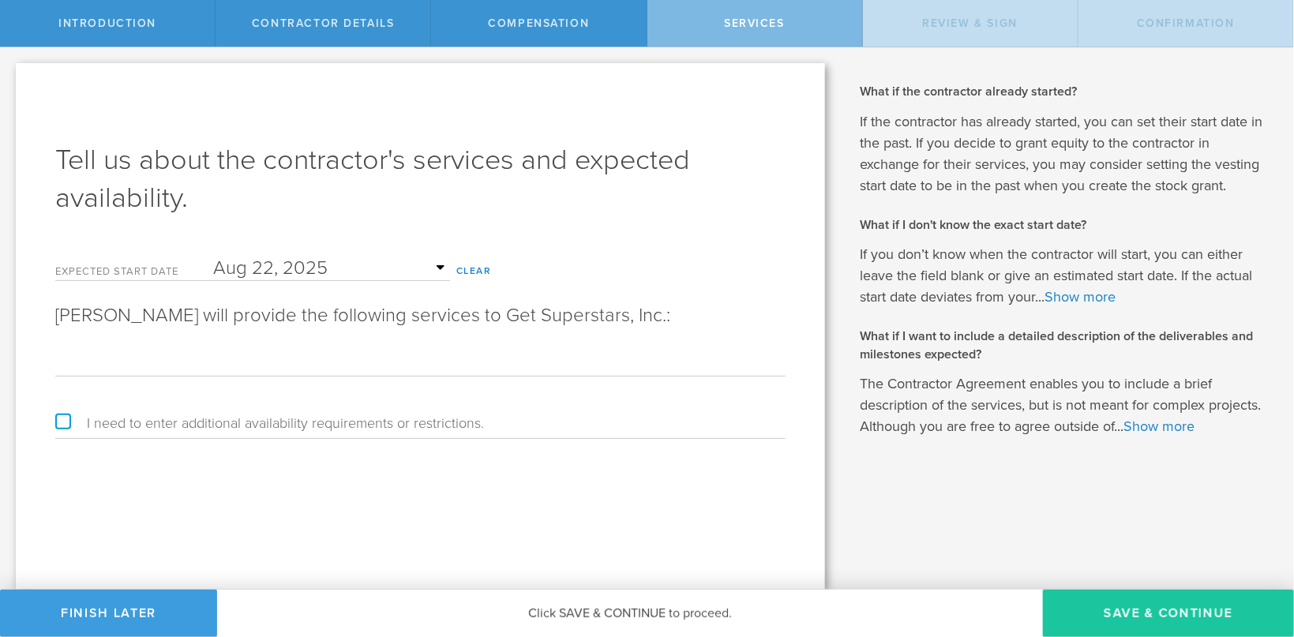
type input "TITLE – Software Developer Intern. SCOPE – this is an Internship to complement …"
click at [1118, 613] on button "Save & Continue" at bounding box center [1168, 613] width 251 height 47
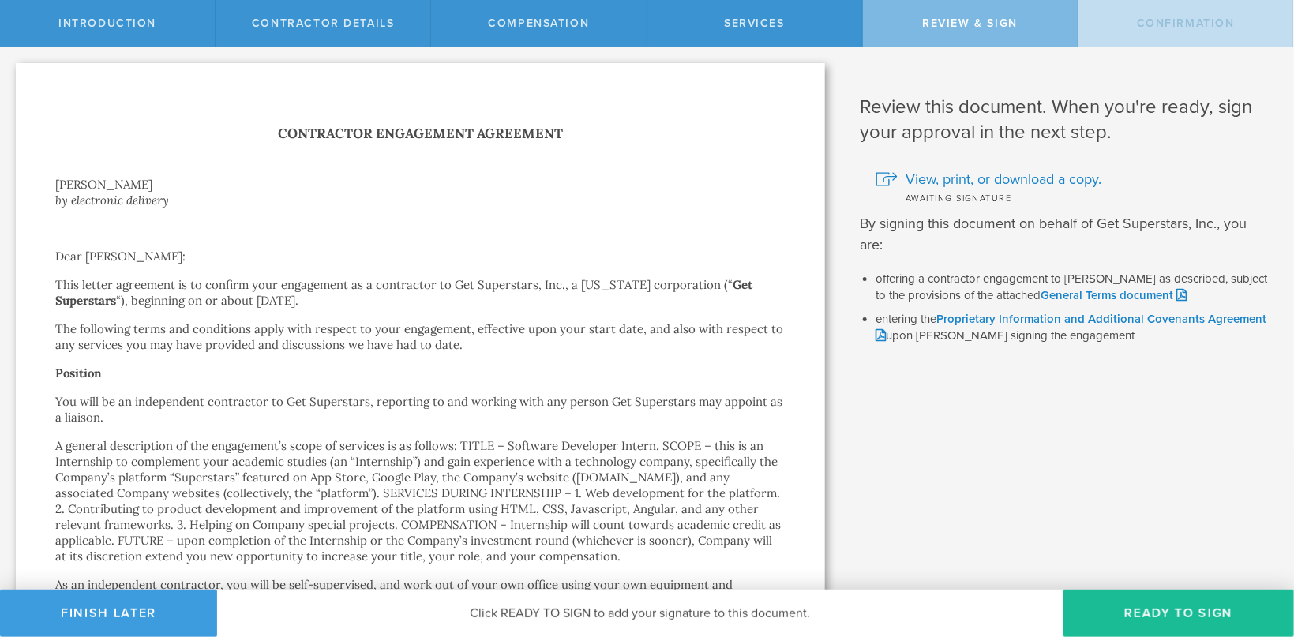
scroll to position [0, 0]
click at [1099, 599] on button "Ready to Sign" at bounding box center [1179, 613] width 231 height 47
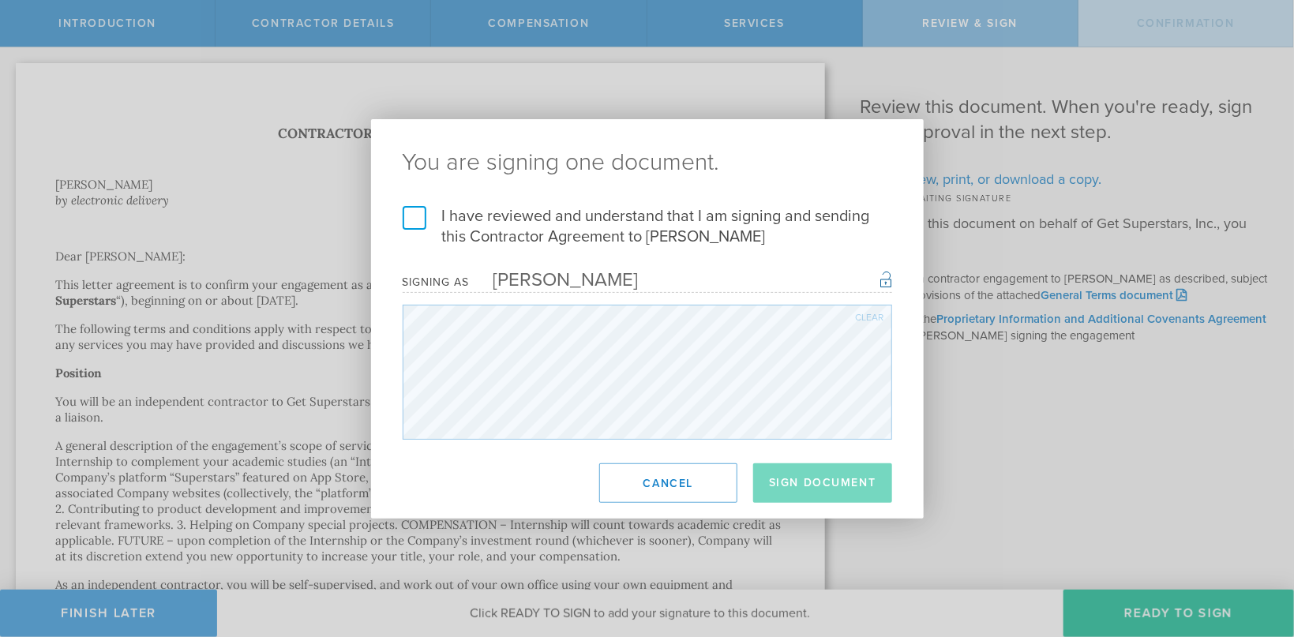
click at [413, 222] on label "I have reviewed and understand that I am signing and sending this Contractor Ag…" at bounding box center [648, 226] width 490 height 41
click at [0, 0] on input "I have reviewed and understand that I am signing and sending this Contractor Ag…" at bounding box center [0, 0] width 0 height 0
click at [829, 491] on button "Sign Document" at bounding box center [822, 483] width 139 height 39
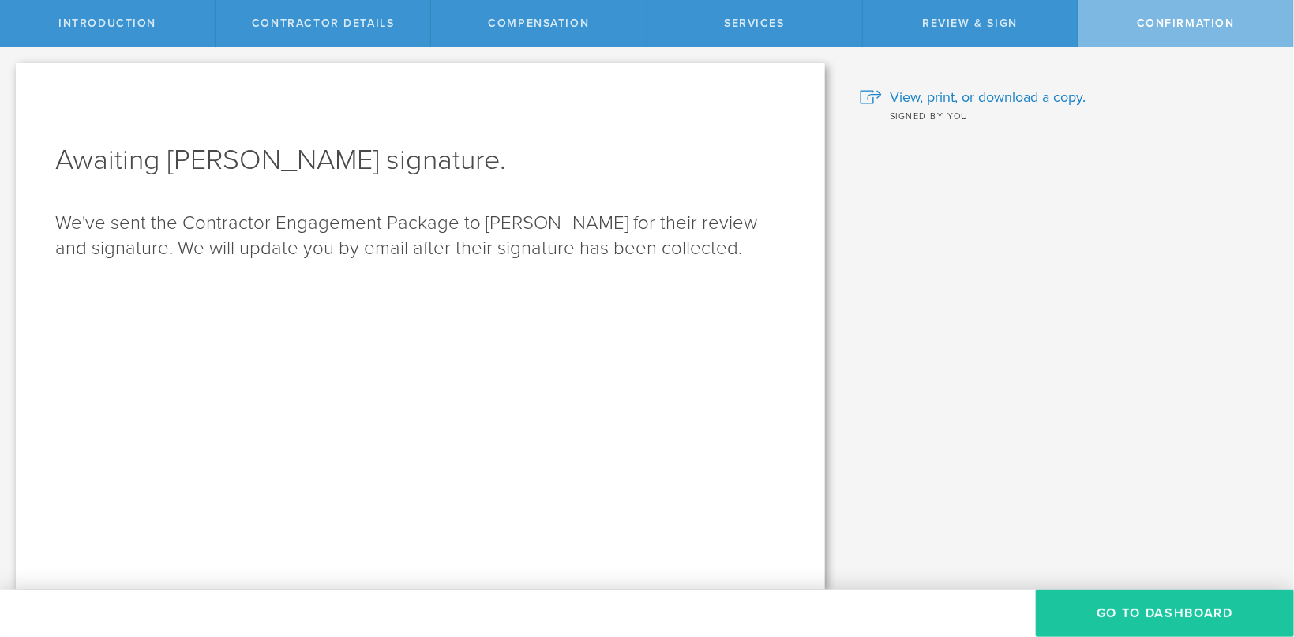
click at [1083, 625] on button "Go To Dashboard" at bounding box center [1165, 613] width 258 height 47
